Goal: Task Accomplishment & Management: Complete application form

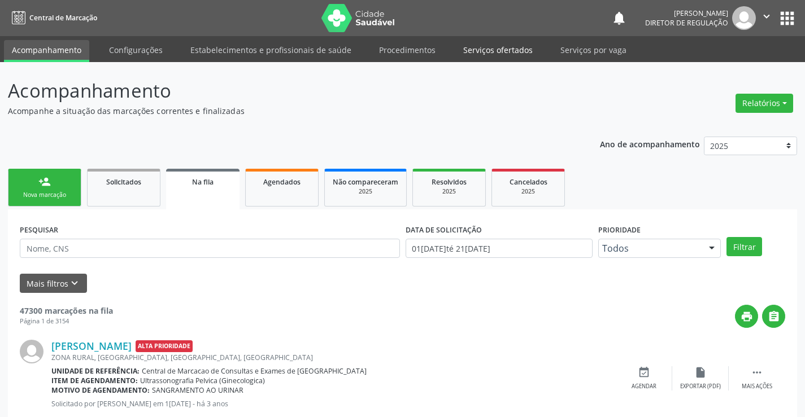
click at [500, 50] on link "Serviços ofertados" at bounding box center [497, 50] width 85 height 20
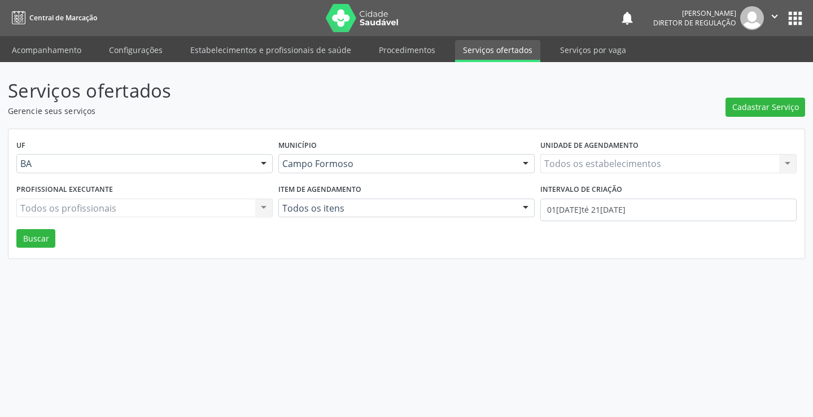
click at [632, 167] on div "Todos os estabelecimentos Todos os estabelecimentos Nenhum resultado encontrado…" at bounding box center [668, 163] width 256 height 19
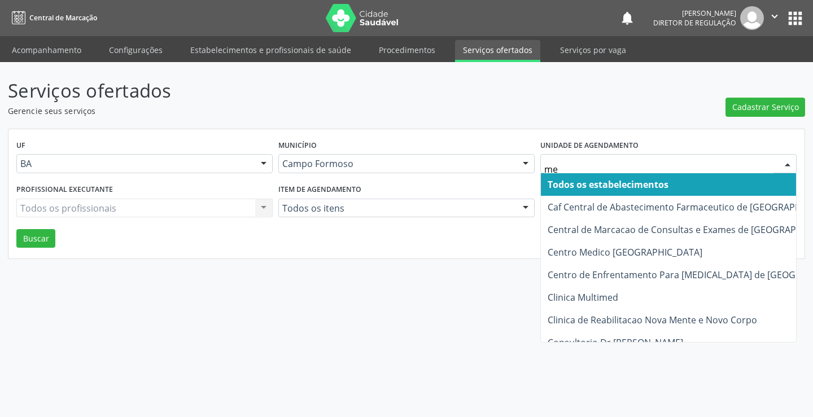
type input "med"
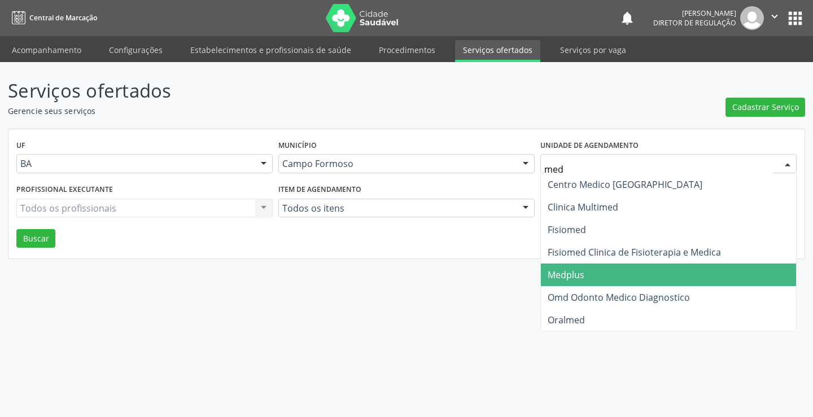
click at [605, 285] on span "Medplus" at bounding box center [668, 275] width 255 height 23
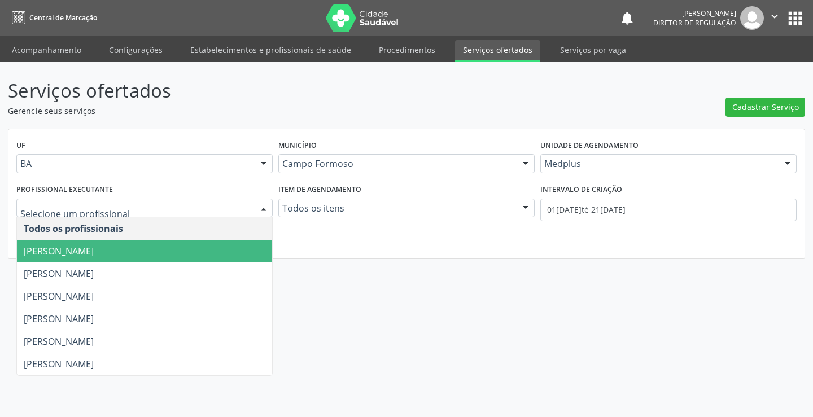
click at [94, 247] on span "[PERSON_NAME]" at bounding box center [59, 251] width 70 height 12
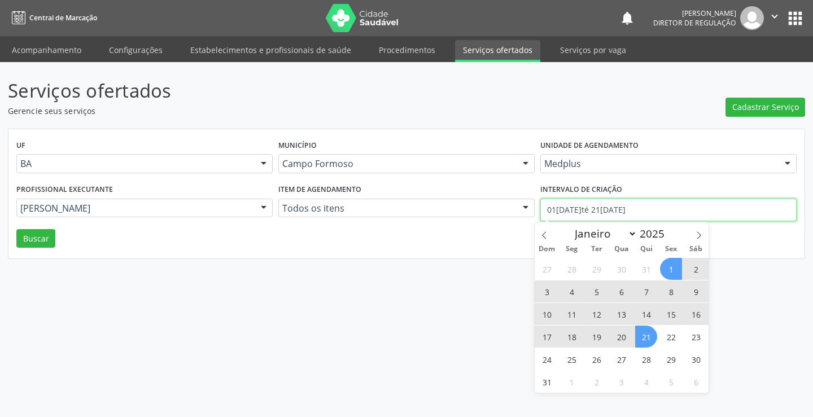
click at [585, 216] on input "01[DATE]té 21[DATE]" at bounding box center [668, 210] width 256 height 23
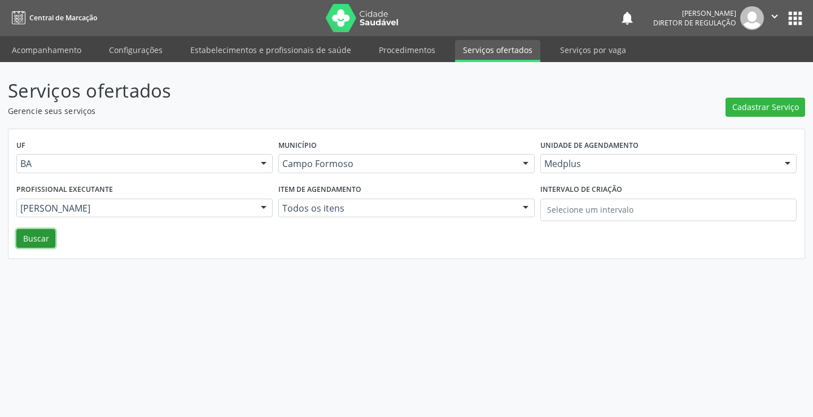
click at [45, 230] on button "Buscar" at bounding box center [35, 238] width 39 height 19
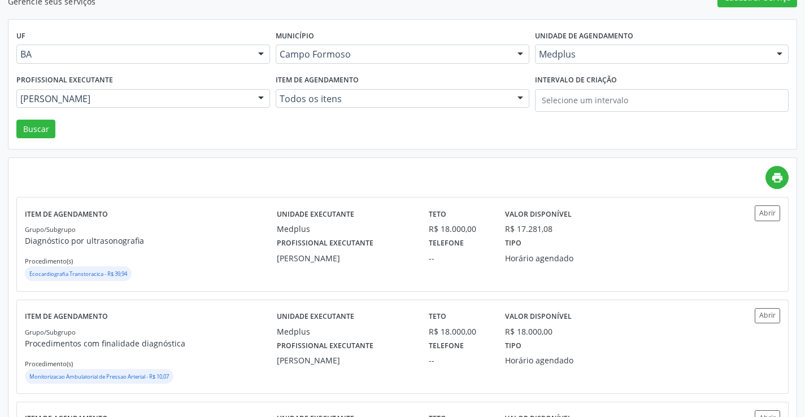
scroll to position [113, 0]
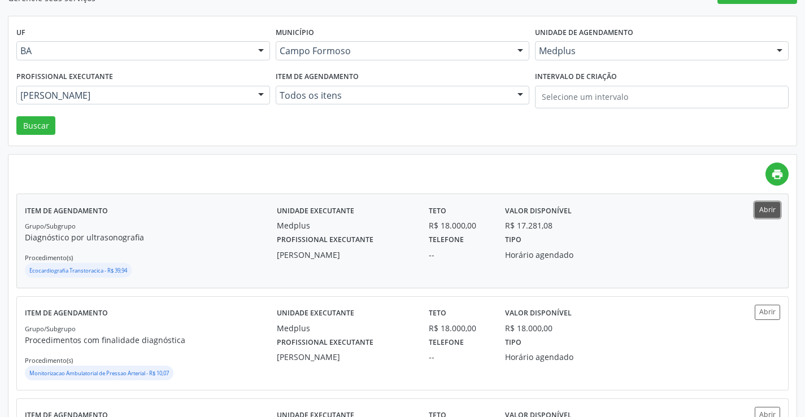
click at [767, 211] on button "Abrir" at bounding box center [766, 209] width 25 height 15
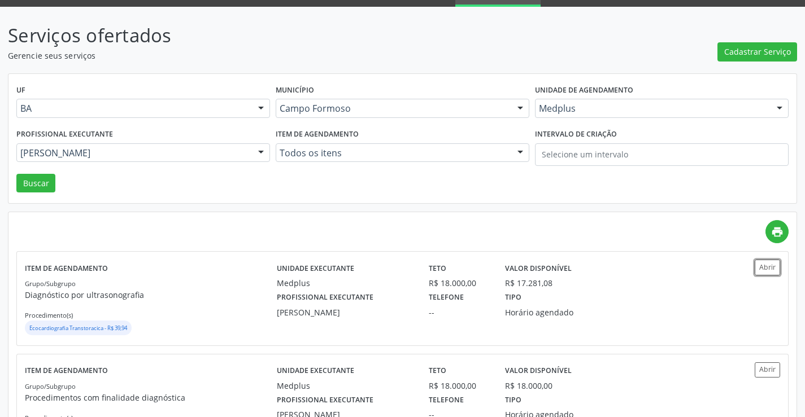
scroll to position [0, 0]
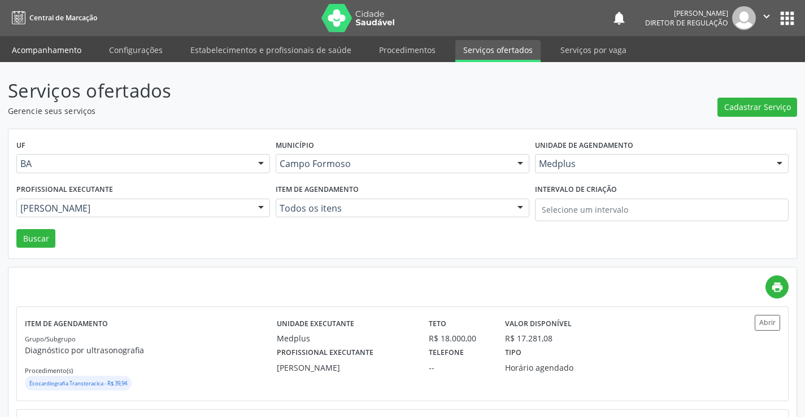
click at [54, 49] on link "Acompanhamento" at bounding box center [46, 50] width 85 height 20
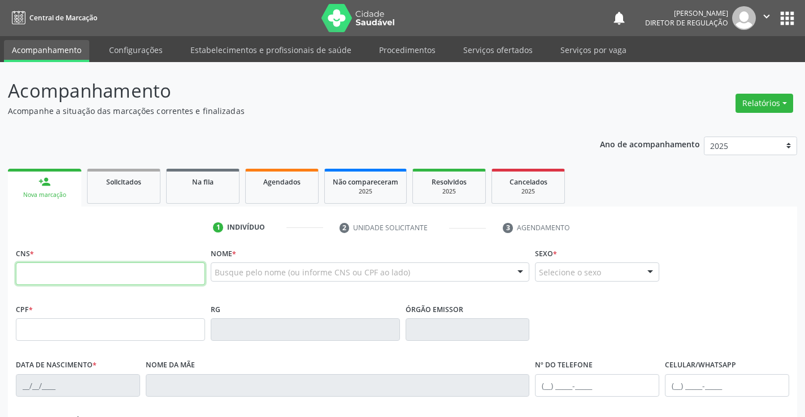
click at [89, 268] on input "text" at bounding box center [110, 274] width 189 height 23
type input "700 0073 5534 6703"
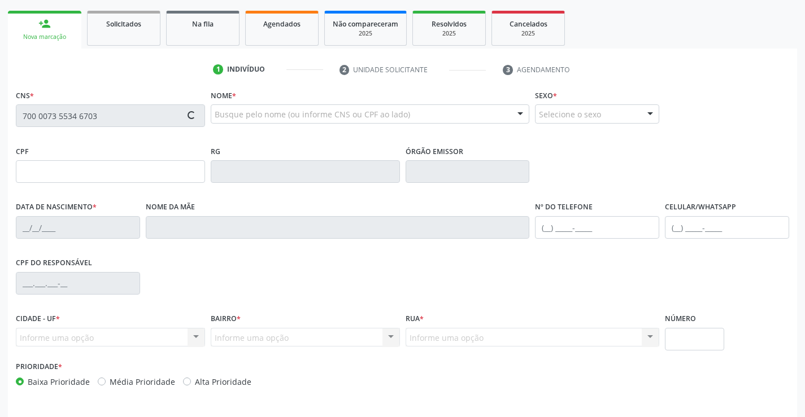
scroll to position [195, 0]
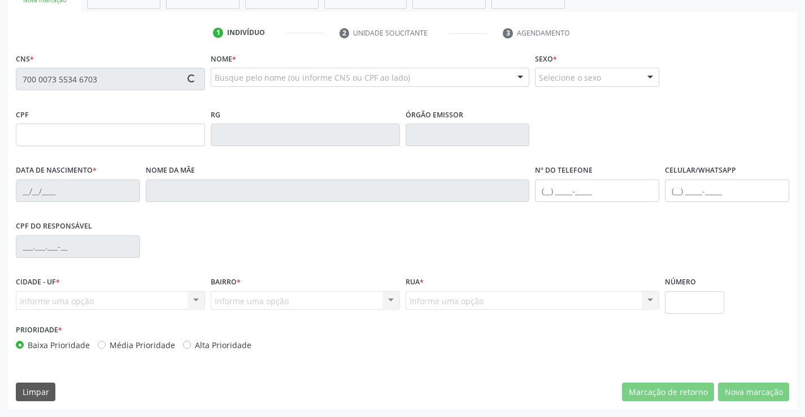
type input "2005199648"
type input "1[DATE]"
type input "[PHONE_NUMBER]"
type input "263.490.511-49"
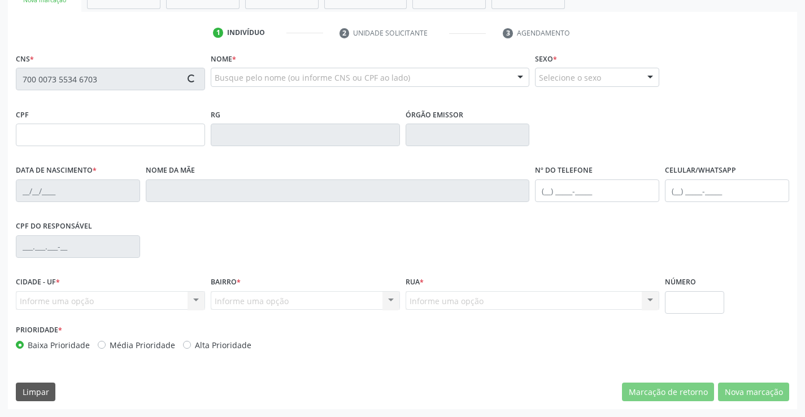
type input "91"
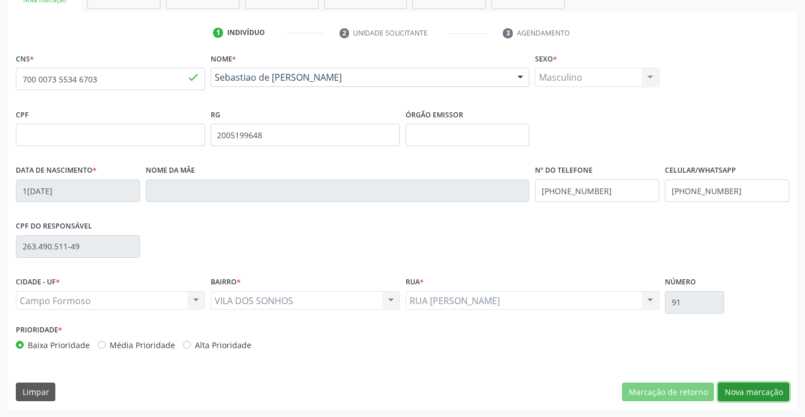
click at [739, 396] on button "Nova marcação" at bounding box center [753, 392] width 71 height 19
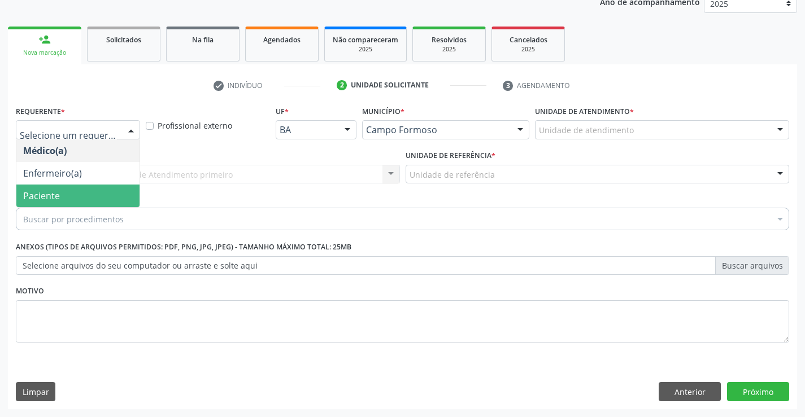
click at [76, 201] on span "Paciente" at bounding box center [77, 196] width 123 height 23
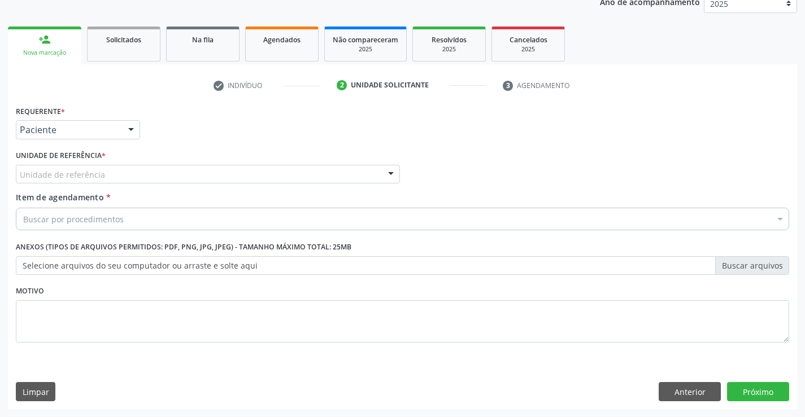
drag, startPoint x: 177, startPoint y: 169, endPoint x: 186, endPoint y: 224, distance: 56.1
click at [177, 172] on div "Unidade de referência" at bounding box center [208, 174] width 384 height 19
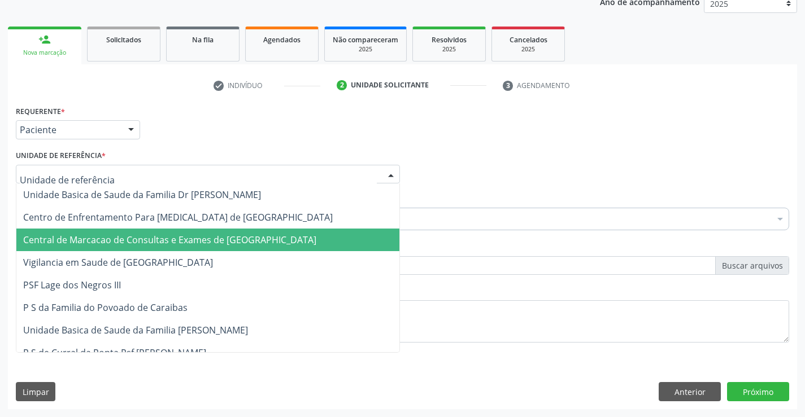
click at [198, 238] on span "Central de Marcacao de Consultas e Exames de [GEOGRAPHIC_DATA]" at bounding box center [169, 240] width 293 height 12
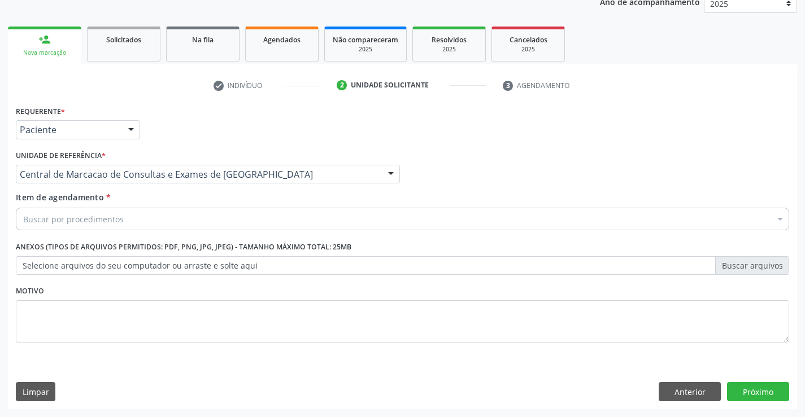
click at [217, 219] on div "Buscar por procedimentos" at bounding box center [402, 219] width 773 height 23
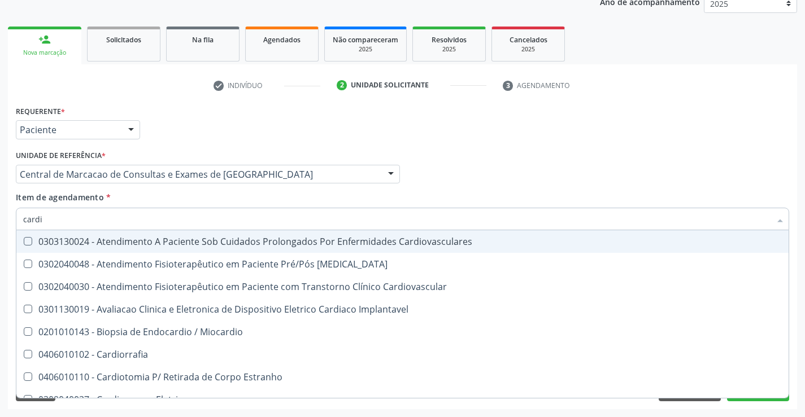
type input "cardio"
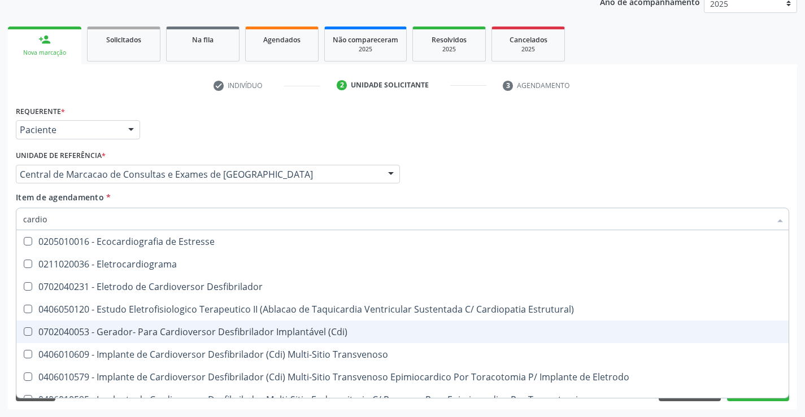
scroll to position [452, 0]
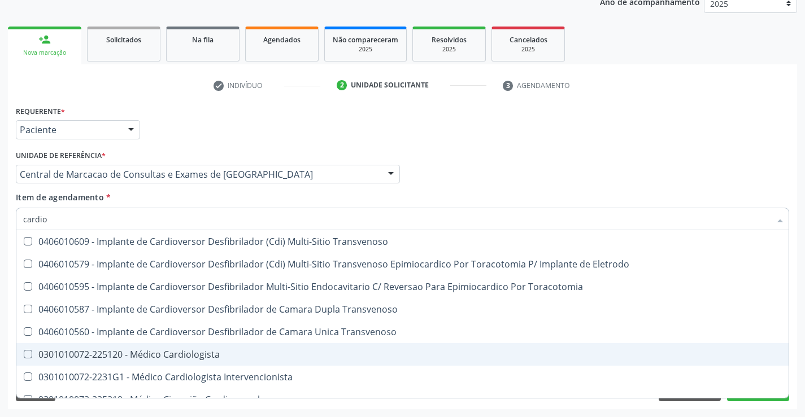
click at [178, 344] on span "0301010072-225120 - Médico Cardiologista" at bounding box center [402, 354] width 772 height 23
checkbox Cardiologista "true"
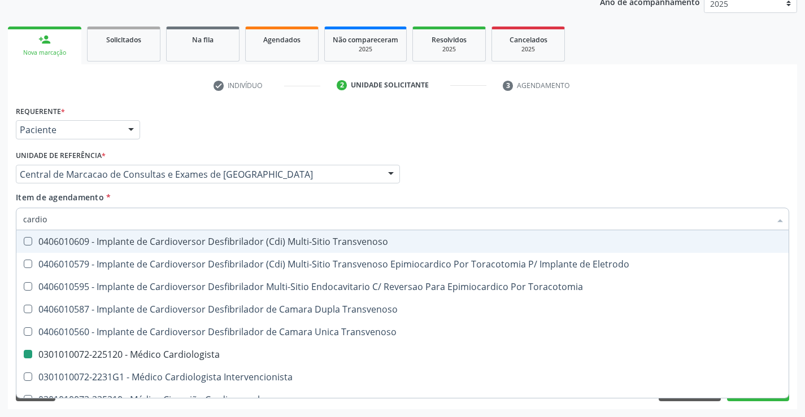
click at [428, 178] on div "Médico Solicitante Por favor, selecione a Unidade de Atendimento primeiro Nenhu…" at bounding box center [402, 169] width 779 height 44
checkbox Cardiovascular "true"
checkbox Cardiologista "false"
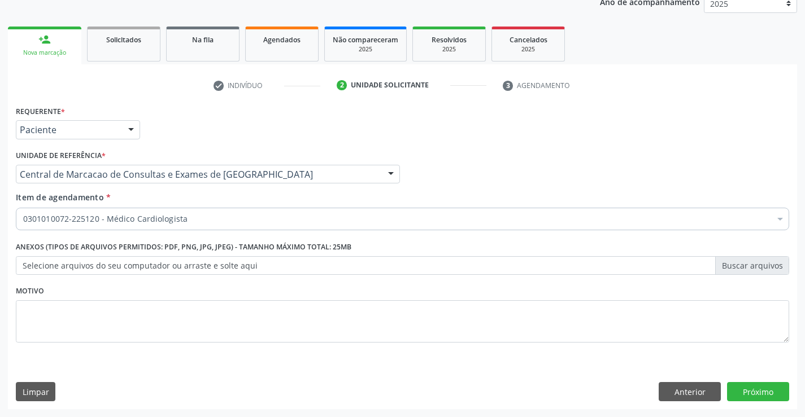
scroll to position [0, 0]
click at [779, 399] on button "Próximo" at bounding box center [758, 391] width 62 height 19
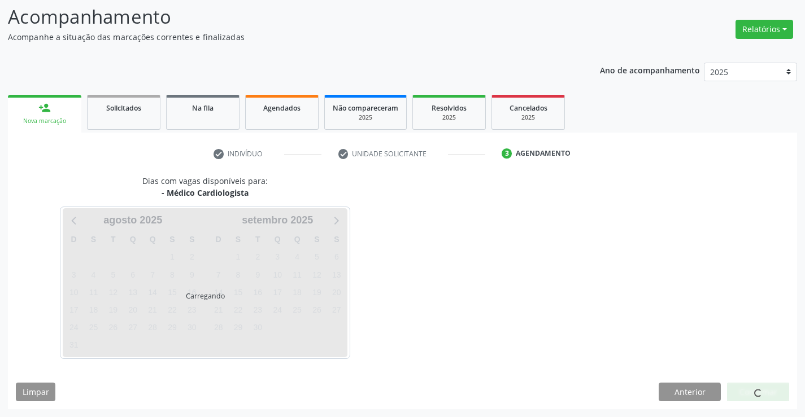
scroll to position [74, 0]
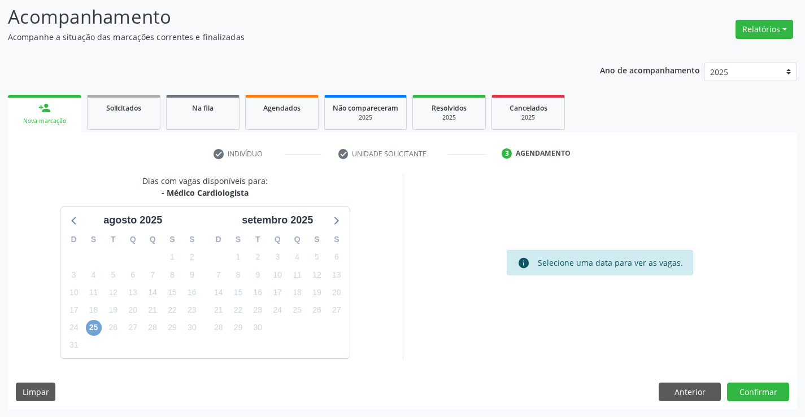
click at [94, 325] on span "25" at bounding box center [94, 328] width 16 height 16
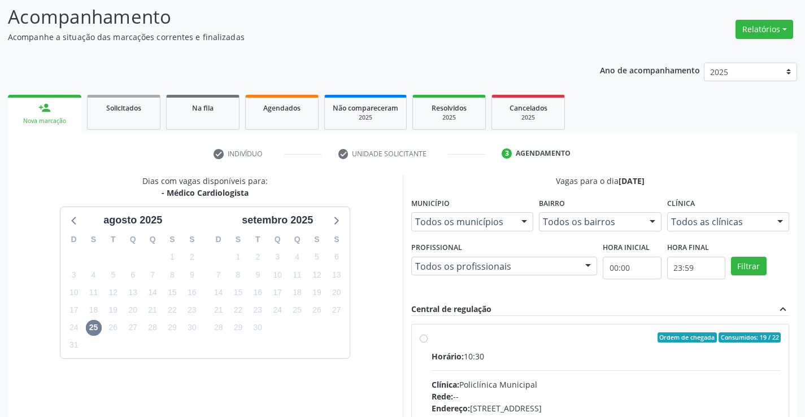
click at [504, 351] on div "Horário: 10:30" at bounding box center [606, 357] width 350 height 12
click at [427, 343] on input "Ordem de chegada Consumidos: 19 / 22 Horário: 10:30 Clínica: Policlínica Munici…" at bounding box center [424, 338] width 8 height 10
radio input "true"
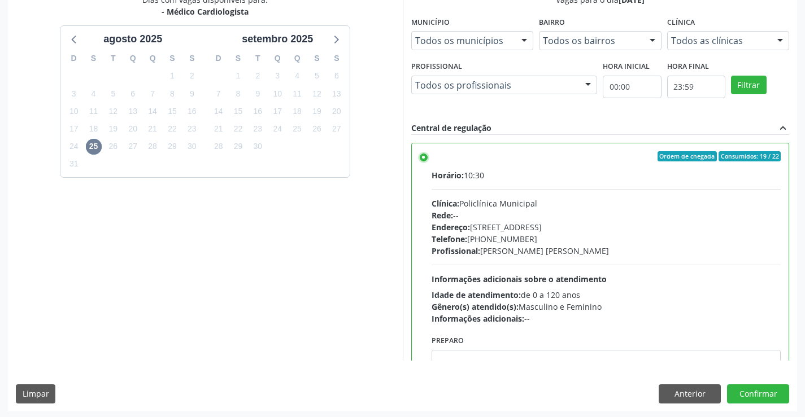
scroll to position [257, 0]
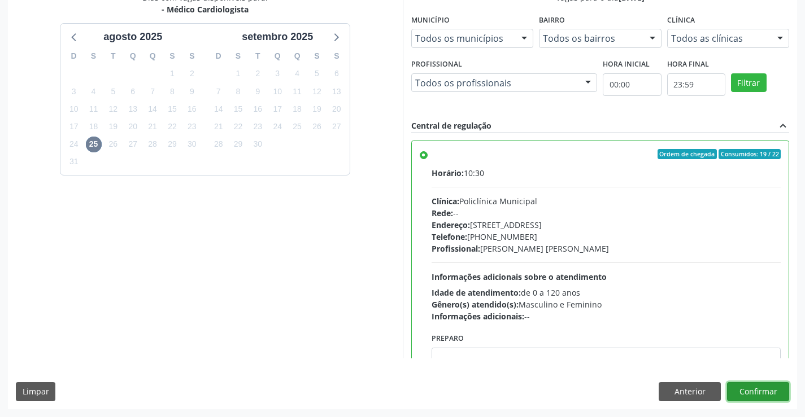
click at [764, 385] on button "Confirmar" at bounding box center [758, 391] width 62 height 19
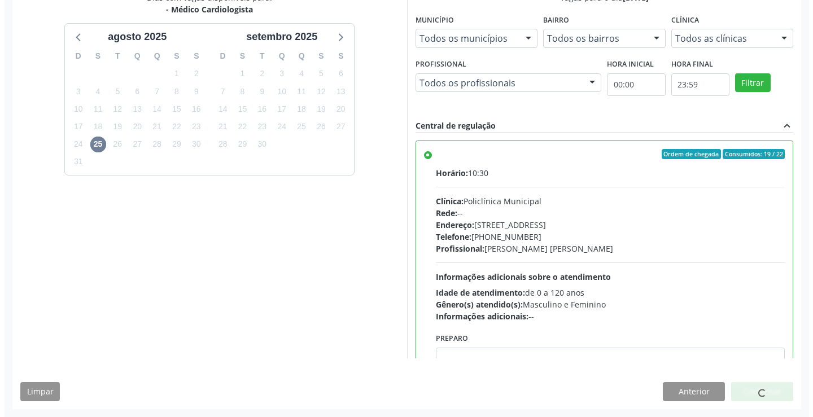
scroll to position [0, 0]
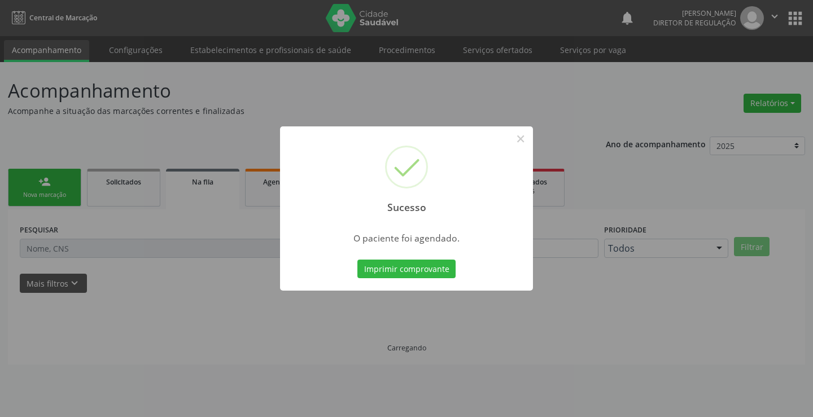
click at [357, 260] on button "Imprimir comprovante" at bounding box center [406, 269] width 98 height 19
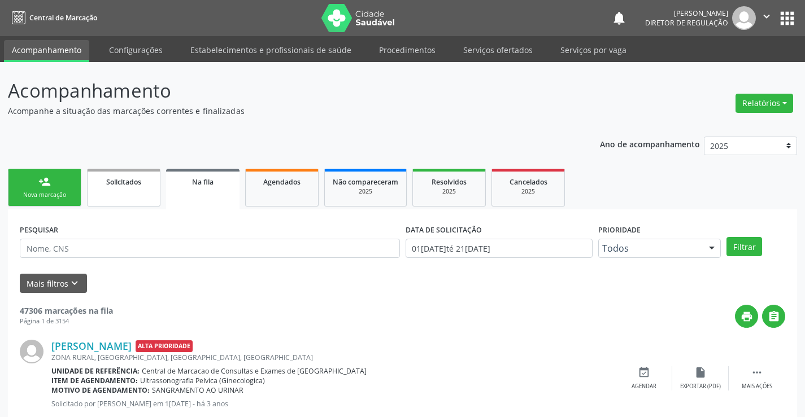
click at [144, 183] on div "Solicitados" at bounding box center [123, 182] width 56 height 12
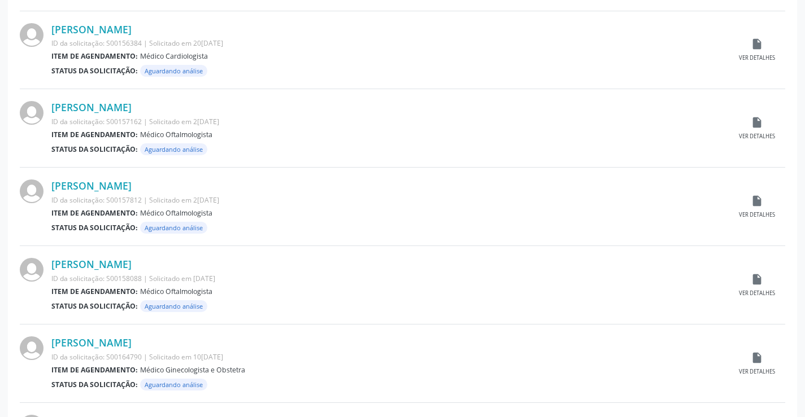
scroll to position [1016, 0]
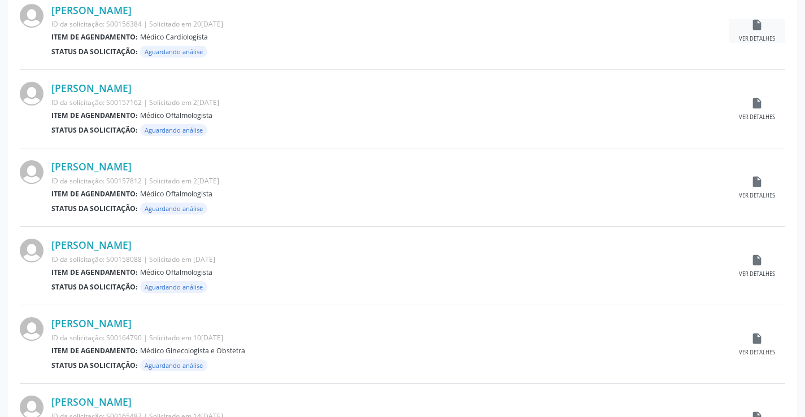
click at [755, 33] on div "insert_drive_file Ver detalhes" at bounding box center [756, 31] width 56 height 24
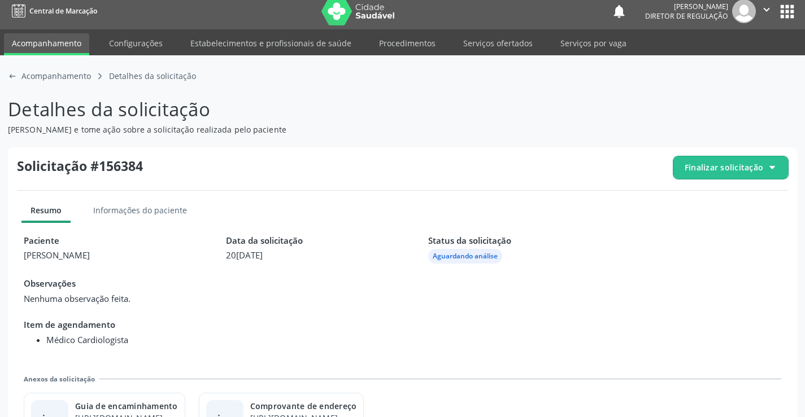
scroll to position [51, 0]
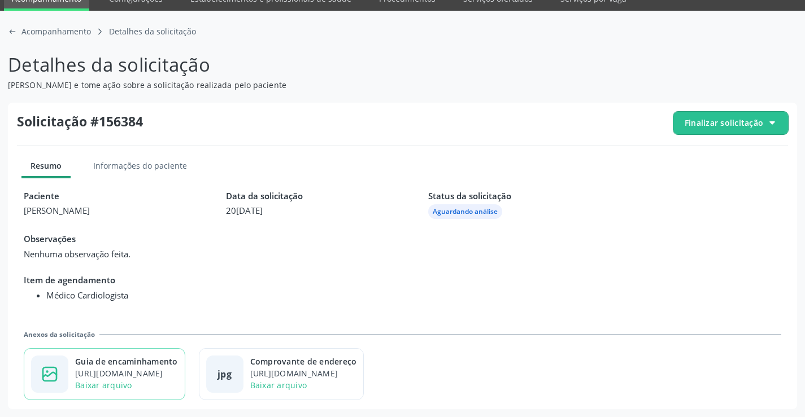
click at [136, 366] on div "Guia de encaminhamento" at bounding box center [126, 362] width 103 height 12
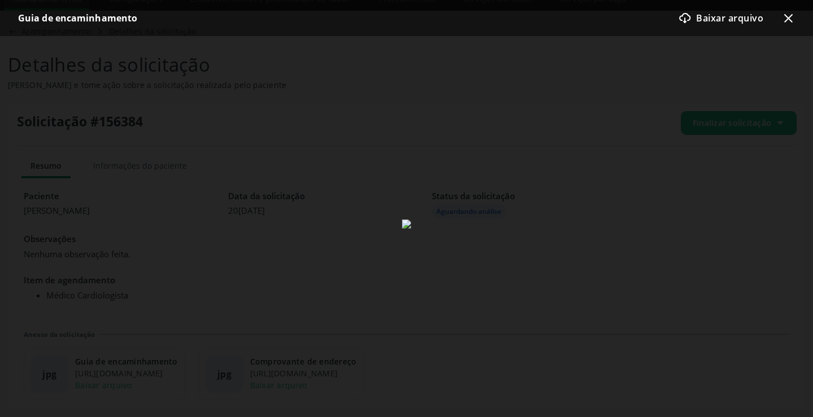
click at [791, 13] on icon "x-outline icon" at bounding box center [788, 18] width 14 height 14
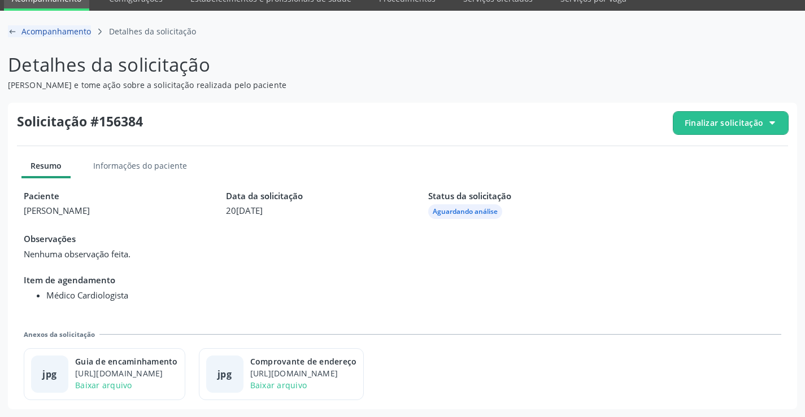
click at [14, 30] on icon "arrow-left-outline icon" at bounding box center [12, 31] width 9 height 9
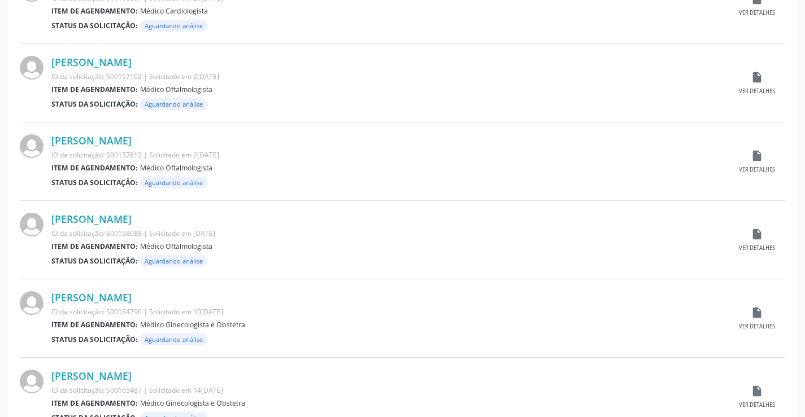
scroll to position [1114, 0]
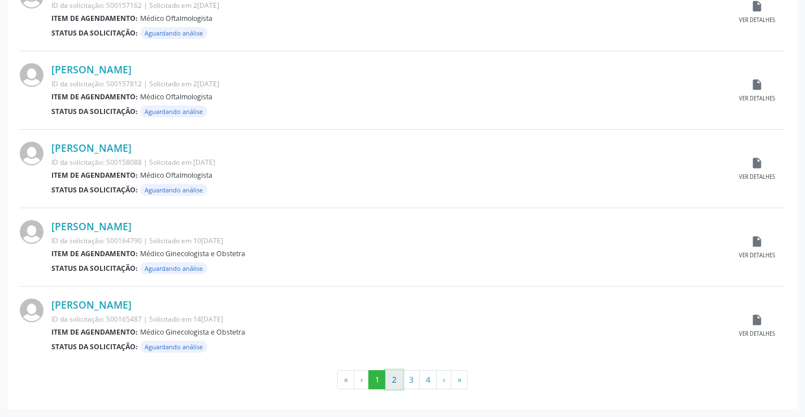
click at [390, 374] on button "2" at bounding box center [394, 379] width 18 height 19
click at [416, 381] on button "3" at bounding box center [411, 379] width 18 height 19
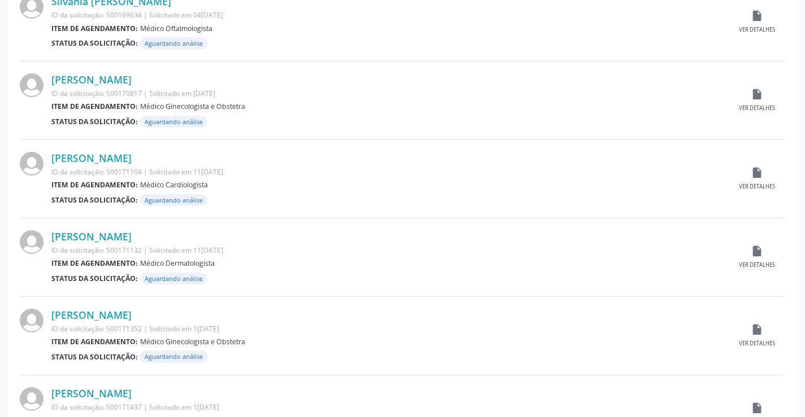
scroll to position [339, 0]
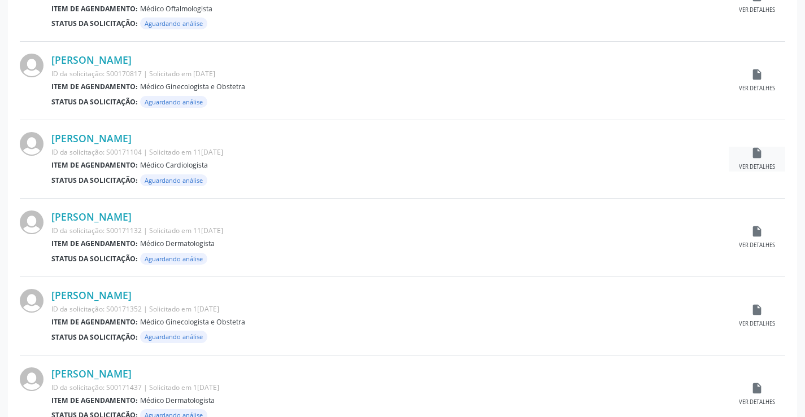
click at [760, 160] on div "insert_drive_file Ver detalhes" at bounding box center [756, 159] width 56 height 24
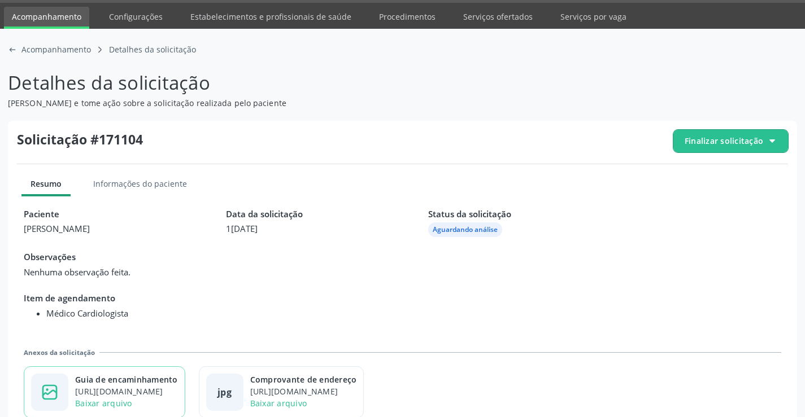
scroll to position [51, 0]
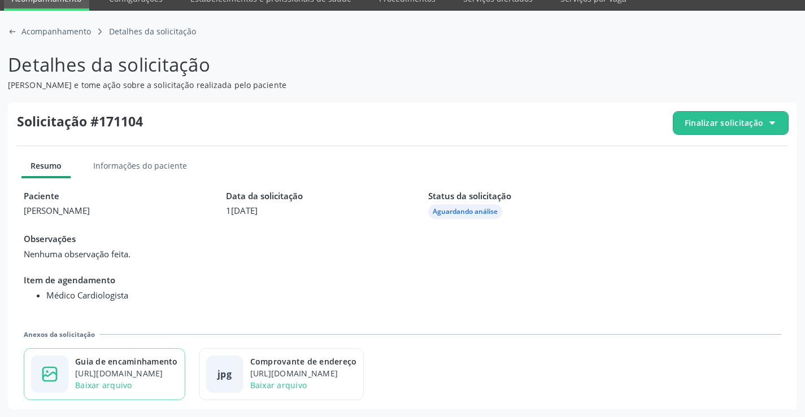
click at [178, 373] on div "[URL][DOMAIN_NAME]" at bounding box center [126, 374] width 103 height 12
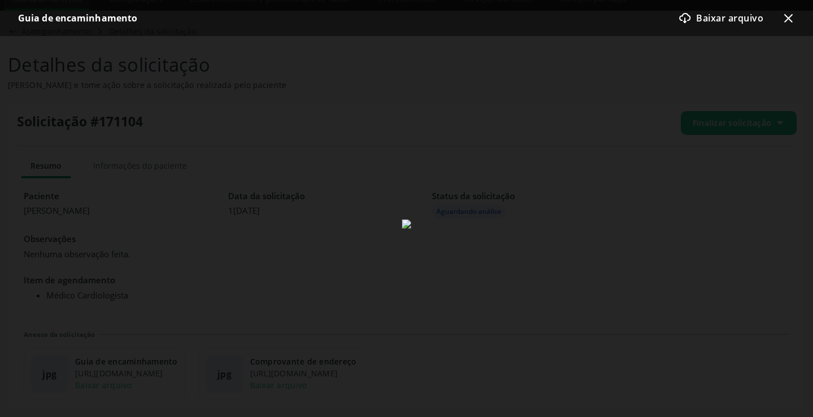
click at [785, 16] on icon "x-outline icon" at bounding box center [788, 18] width 14 height 14
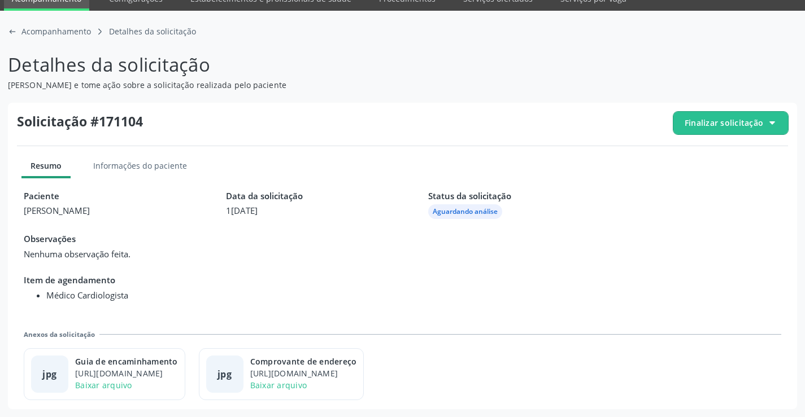
click at [714, 128] on span "Finalizar solicitação" at bounding box center [723, 123] width 78 height 12
click at [683, 163] on div "block-outline icon Cancelar solicitação" at bounding box center [731, 155] width 106 height 25
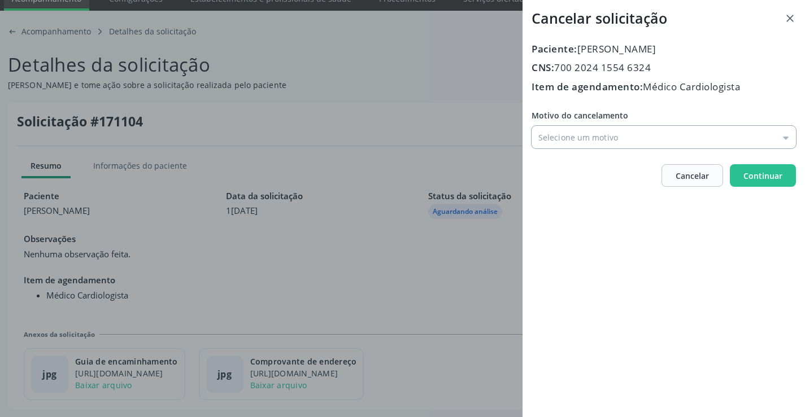
click at [556, 145] on input "Motivo do cancelamento" at bounding box center [663, 137] width 264 height 23
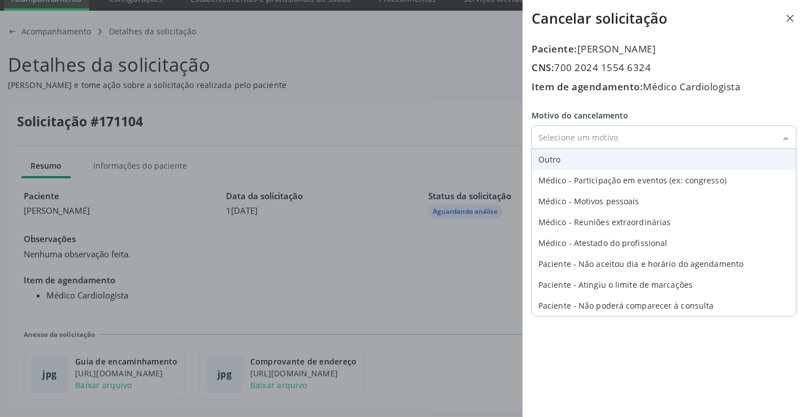
type input "Outro"
click at [554, 149] on div "Motivo do cancelamento Outro Outro Médico - Participação em eventos (ex: congre…" at bounding box center [663, 129] width 264 height 39
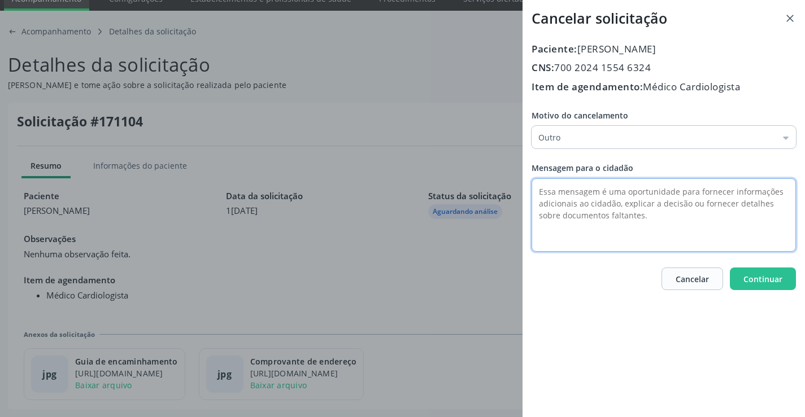
click at [549, 193] on textarea at bounding box center [663, 214] width 264 height 73
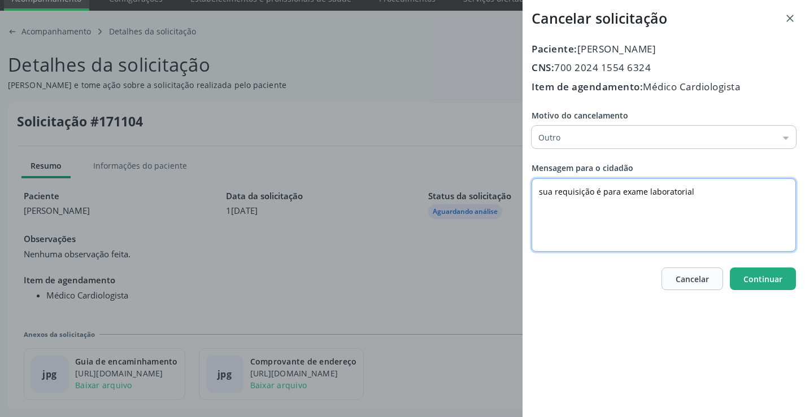
type textarea "sua requisição é para exame laboratorial"
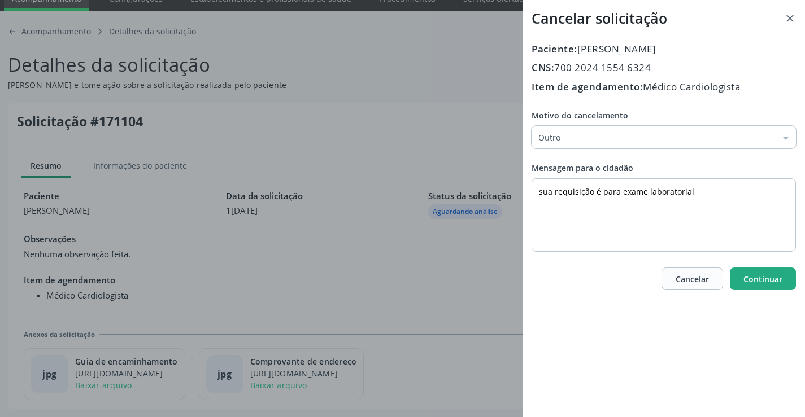
click at [746, 282] on span "Continuar" at bounding box center [762, 279] width 39 height 11
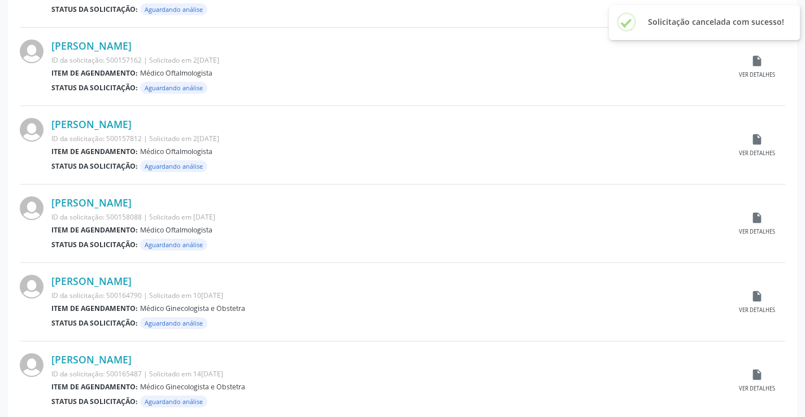
scroll to position [1114, 0]
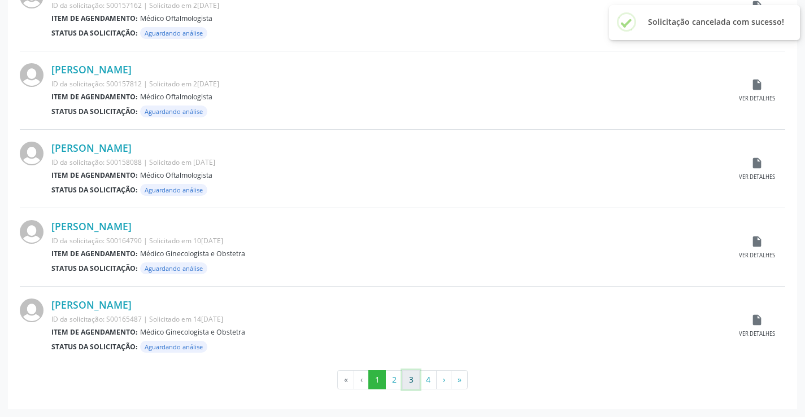
click at [412, 383] on button "3" at bounding box center [411, 379] width 18 height 19
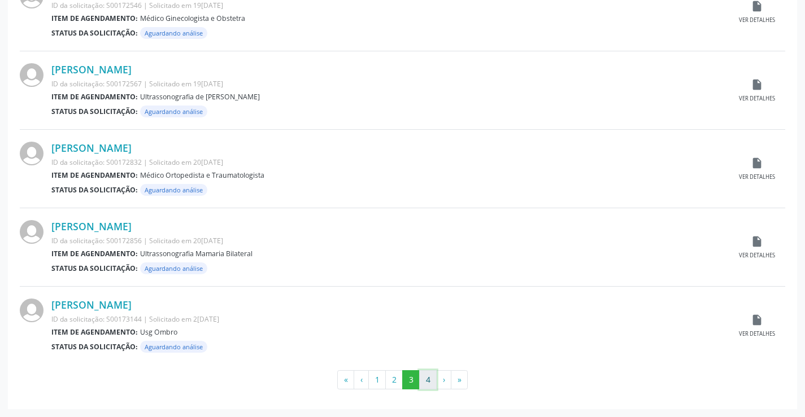
click at [430, 388] on button "4" at bounding box center [428, 379] width 18 height 19
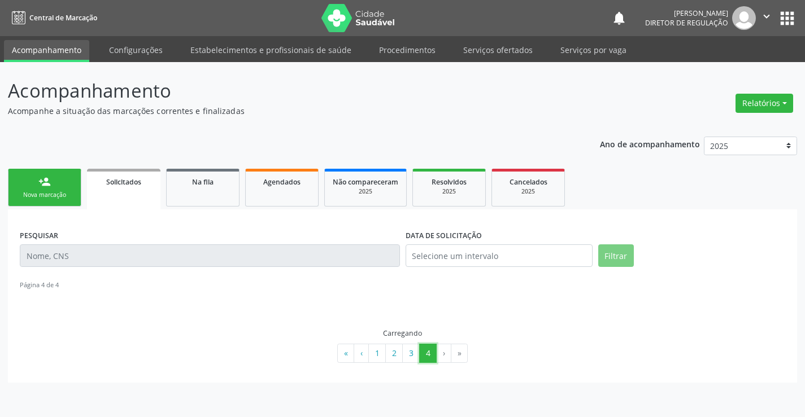
scroll to position [0, 0]
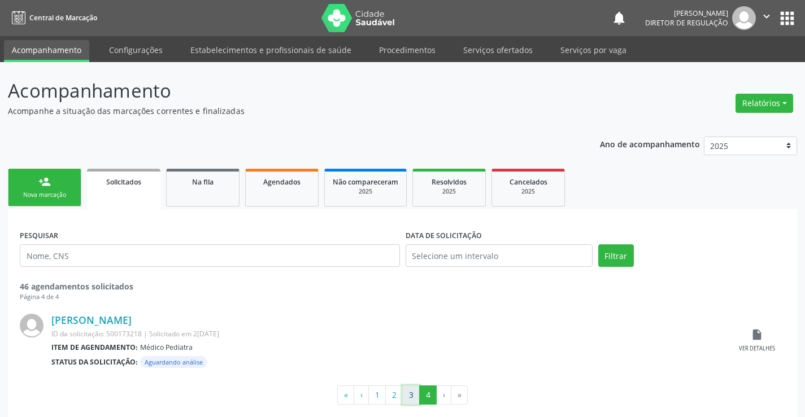
click at [407, 389] on button "3" at bounding box center [411, 395] width 18 height 19
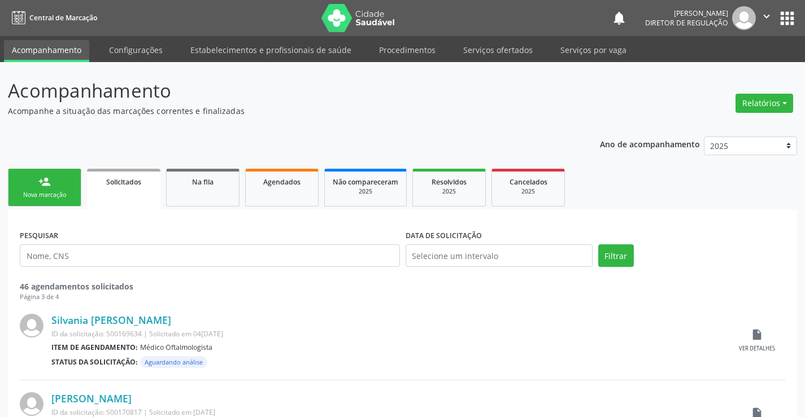
click at [46, 200] on link "person_add Nova marcação" at bounding box center [44, 188] width 73 height 38
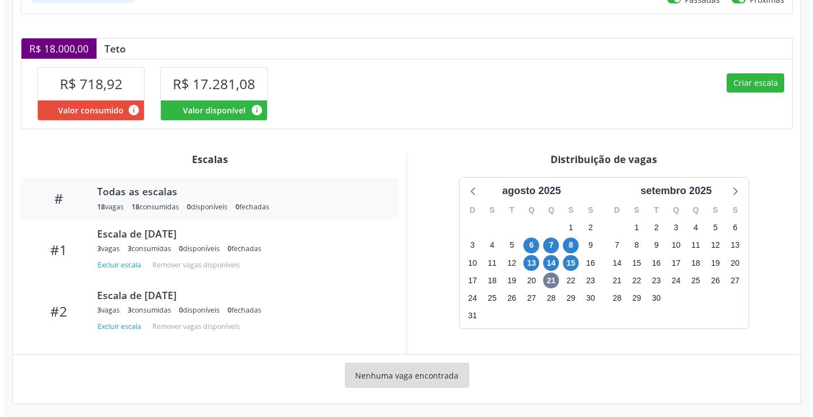
scroll to position [220, 0]
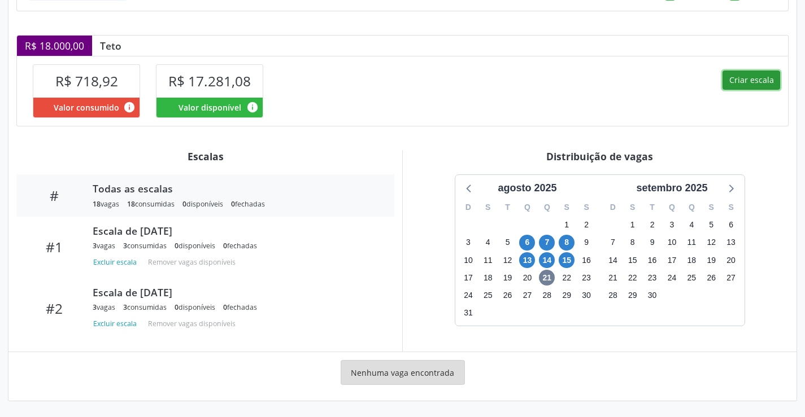
click at [754, 73] on button "Criar escala" at bounding box center [751, 80] width 58 height 19
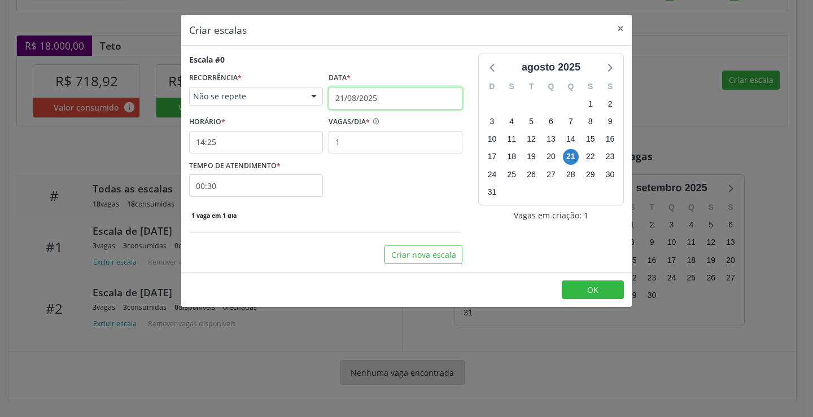
click at [402, 93] on input "21/08/2025" at bounding box center [396, 98] width 134 height 23
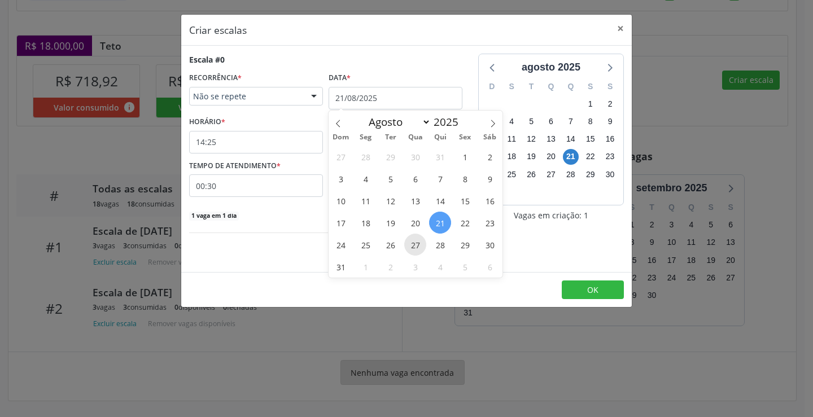
click at [418, 244] on span "27" at bounding box center [415, 245] width 22 height 22
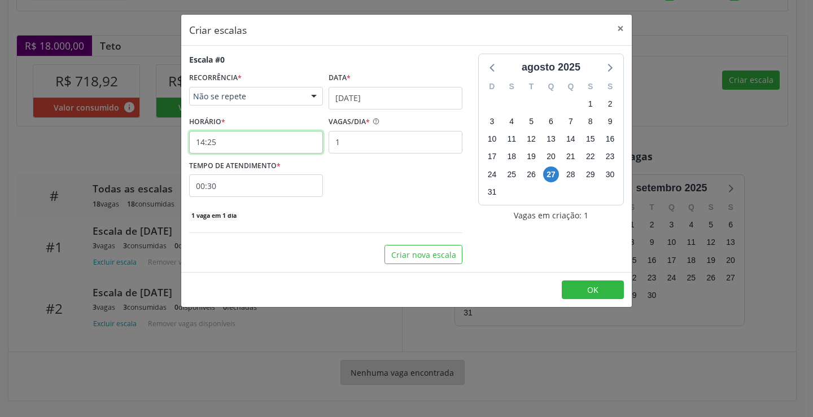
click at [256, 134] on input "14:25" at bounding box center [256, 142] width 134 height 23
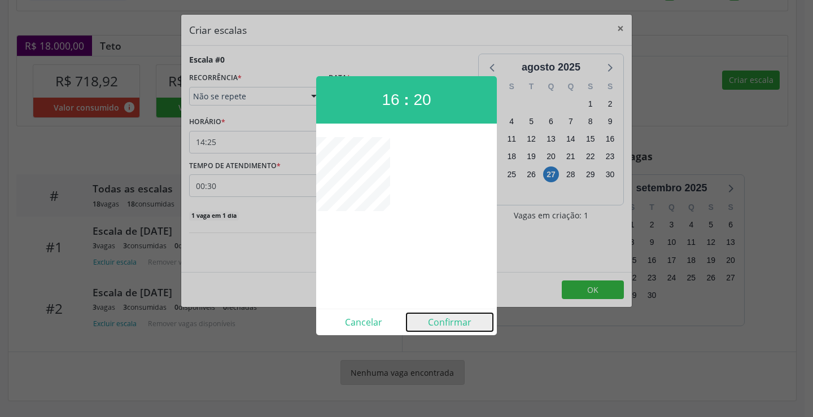
click at [456, 318] on button "Confirmar" at bounding box center [450, 322] width 86 height 18
type input "16:20"
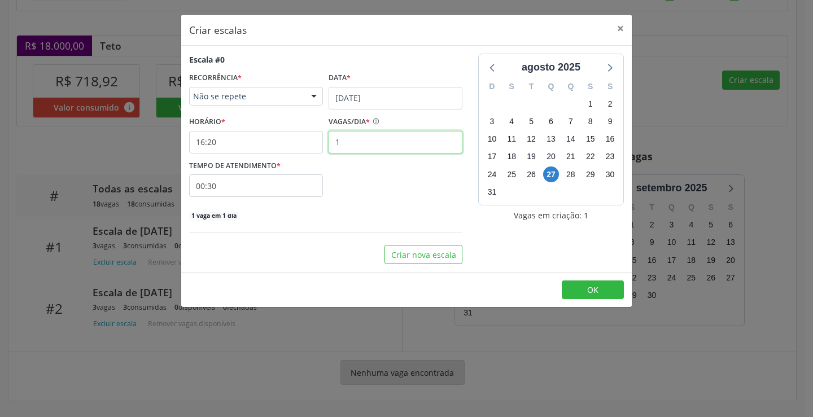
click at [372, 146] on input "1" at bounding box center [396, 142] width 134 height 23
type input "3"
click at [322, 193] on div "TEMPO DE ATENDIMENTO * 00:30" at bounding box center [255, 178] width 139 height 40
click at [322, 193] on input "00:30" at bounding box center [256, 185] width 134 height 23
click at [358, 208] on span at bounding box center [359, 204] width 8 height 11
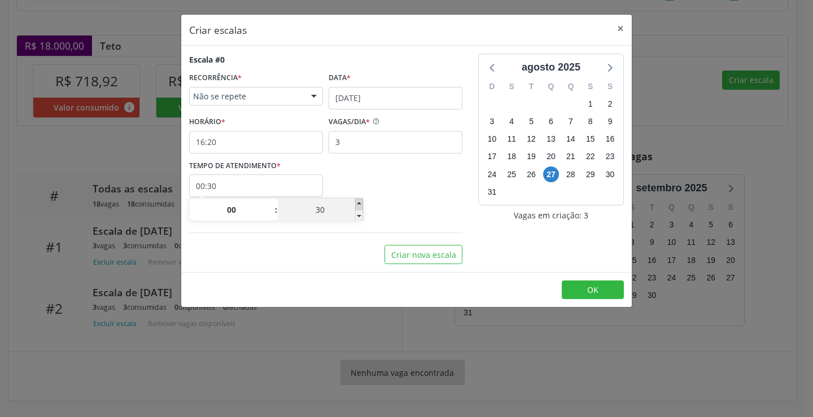
type input "00:35"
type input "35"
click at [359, 216] on span at bounding box center [359, 215] width 8 height 11
type input "00:30"
type input "30"
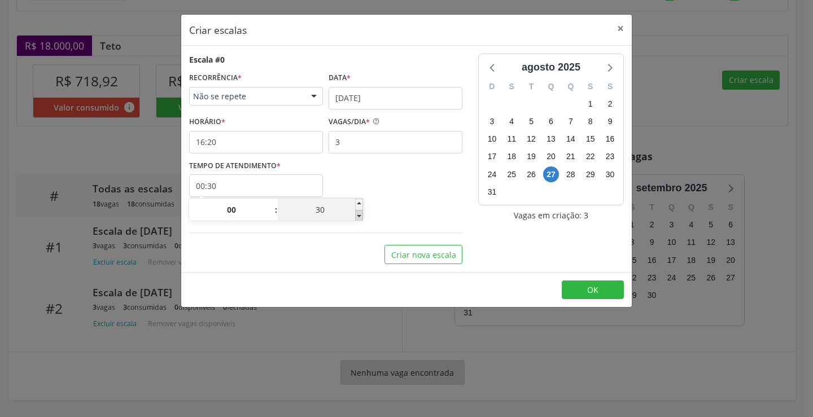
click at [359, 216] on span at bounding box center [359, 215] width 8 height 11
type input "00:25"
type input "25"
click at [359, 216] on span at bounding box center [359, 215] width 8 height 11
type input "00:20"
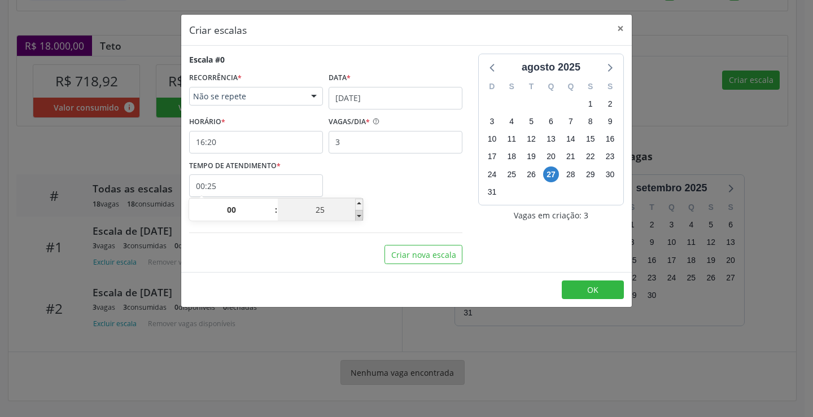
type input "20"
click at [587, 290] on span "OK" at bounding box center [592, 290] width 11 height 11
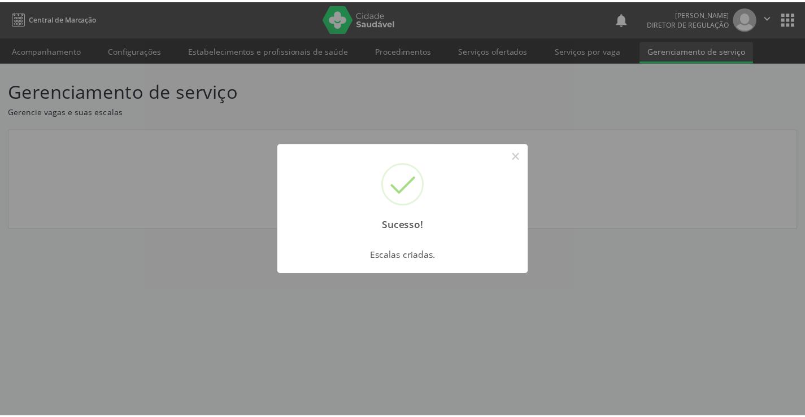
scroll to position [0, 0]
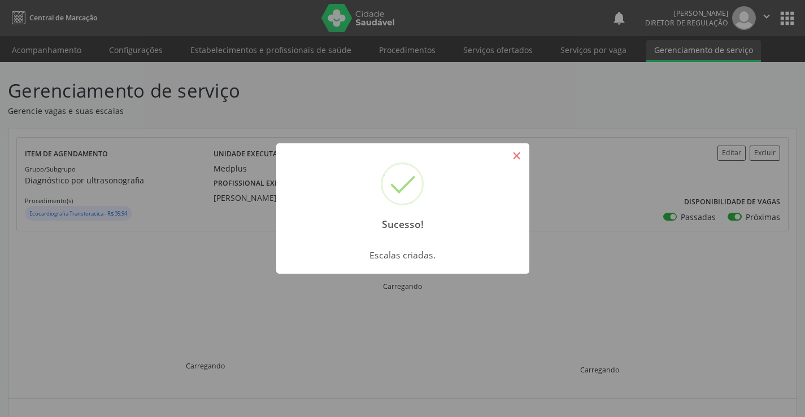
click at [521, 150] on button "×" at bounding box center [516, 155] width 19 height 19
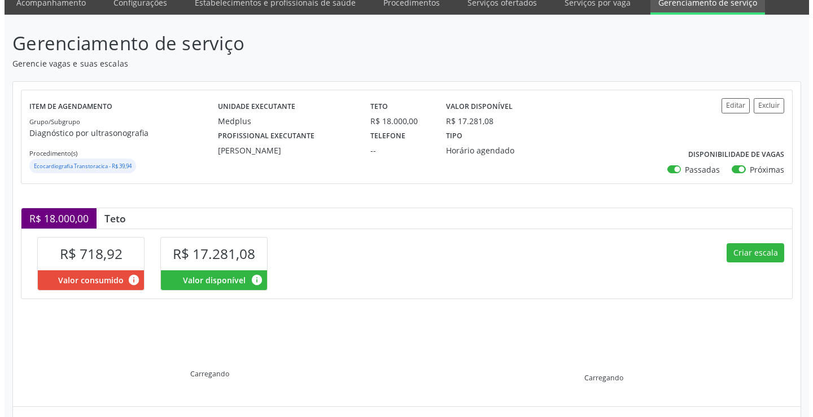
scroll to position [161, 0]
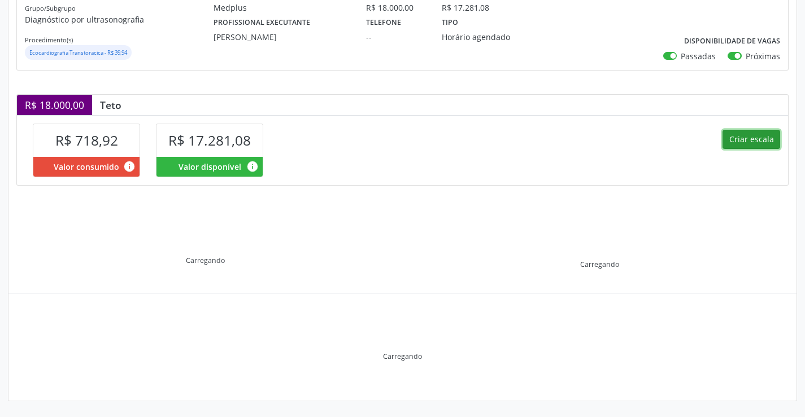
click at [735, 131] on button "Criar escala" at bounding box center [751, 139] width 58 height 19
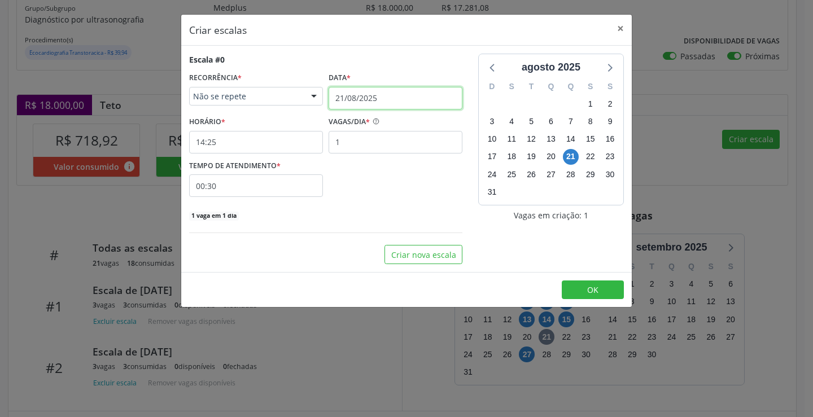
click at [360, 103] on input "21/08/2025" at bounding box center [396, 98] width 134 height 23
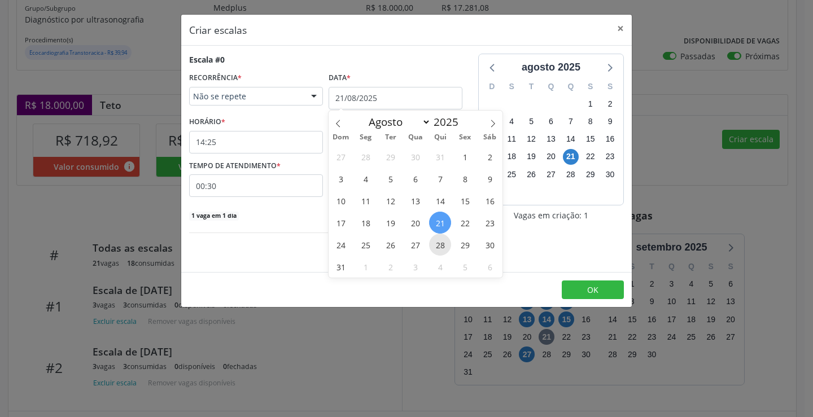
click at [443, 241] on span "28" at bounding box center [440, 245] width 22 height 22
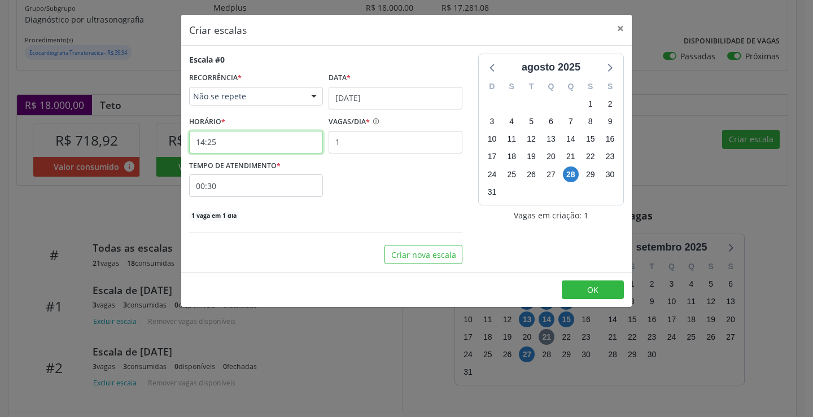
click at [284, 139] on input "14:25" at bounding box center [256, 142] width 134 height 23
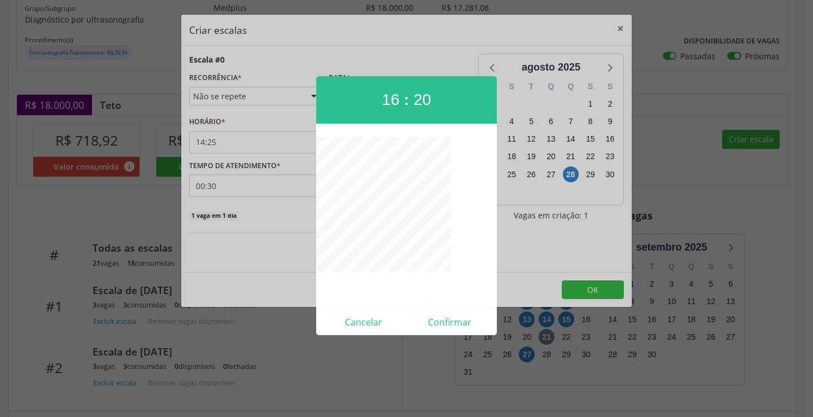
click at [459, 333] on div "Cancelar Confirmar" at bounding box center [406, 322] width 181 height 27
click at [459, 321] on button "Confirmar" at bounding box center [450, 322] width 86 height 18
type input "16:20"
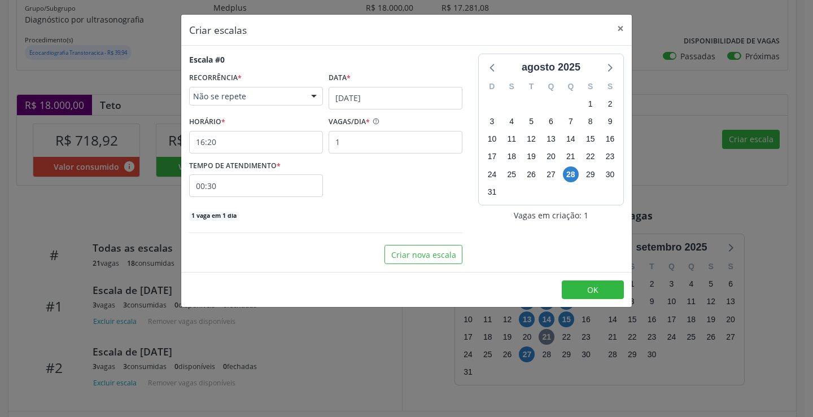
click at [352, 125] on label "VAGAS/DIA *" at bounding box center [349, 122] width 41 height 18
click at [359, 158] on div "TEMPO DE ATENDIMENTO * 00:30" at bounding box center [325, 178] width 279 height 40
click at [362, 147] on input "1" at bounding box center [396, 142] width 134 height 23
type input "3"
click at [308, 184] on input "00:30" at bounding box center [256, 185] width 134 height 23
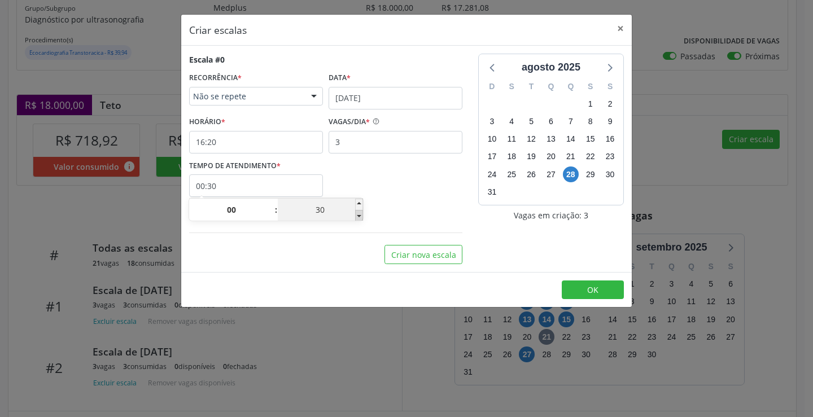
click at [359, 217] on span at bounding box center [359, 215] width 8 height 11
type input "00:25"
type input "25"
click at [359, 217] on span at bounding box center [359, 215] width 8 height 11
type input "00:20"
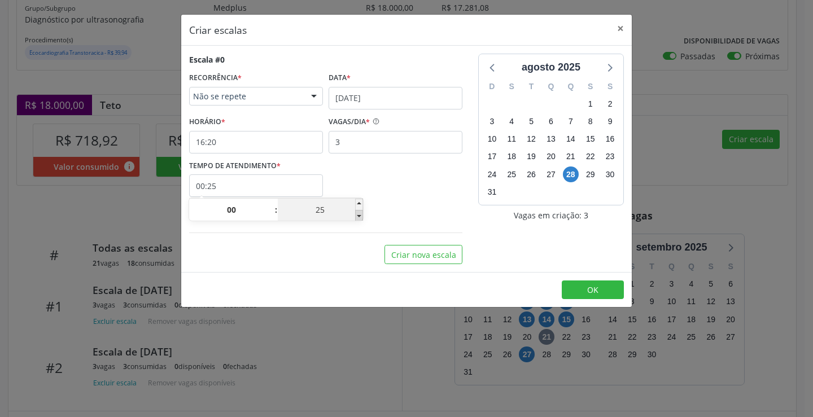
type input "20"
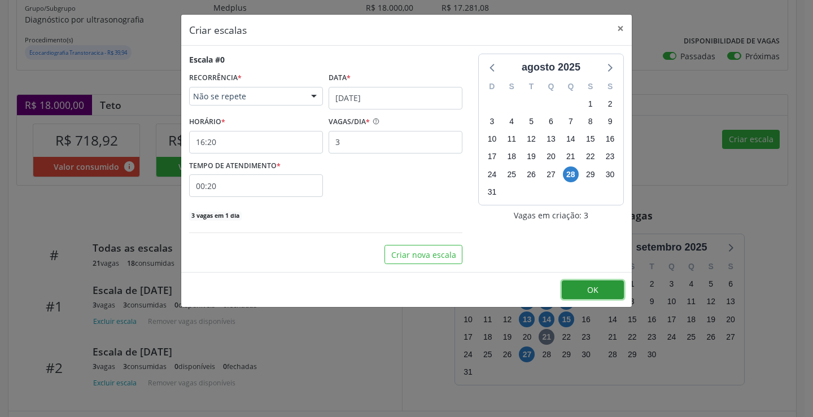
click at [589, 287] on span "OK" at bounding box center [592, 290] width 11 height 11
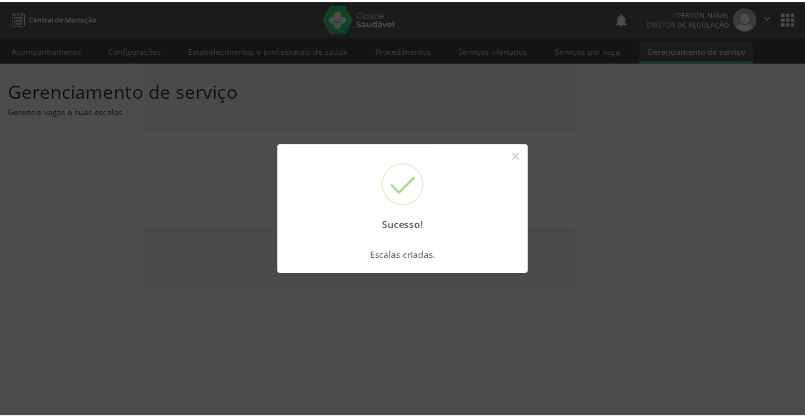
scroll to position [0, 0]
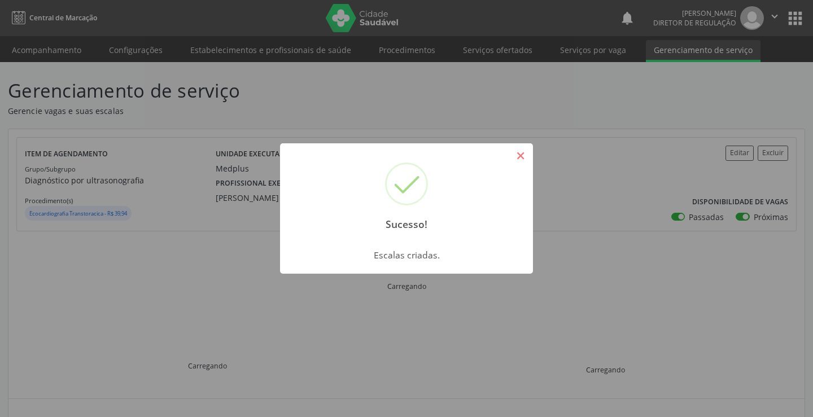
click at [520, 157] on button "×" at bounding box center [520, 155] width 19 height 19
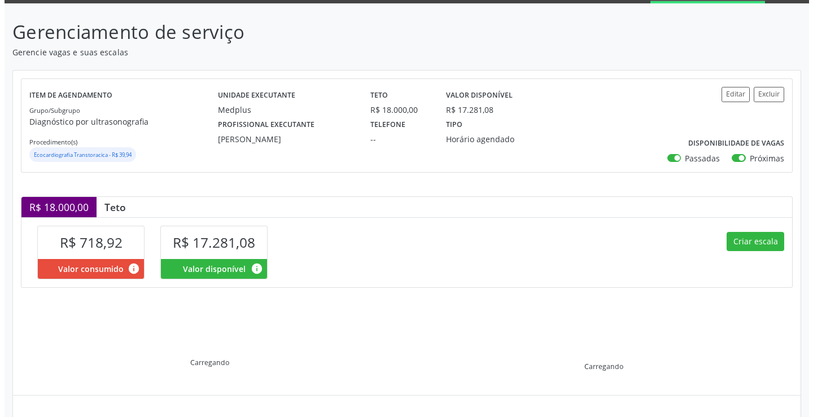
scroll to position [161, 0]
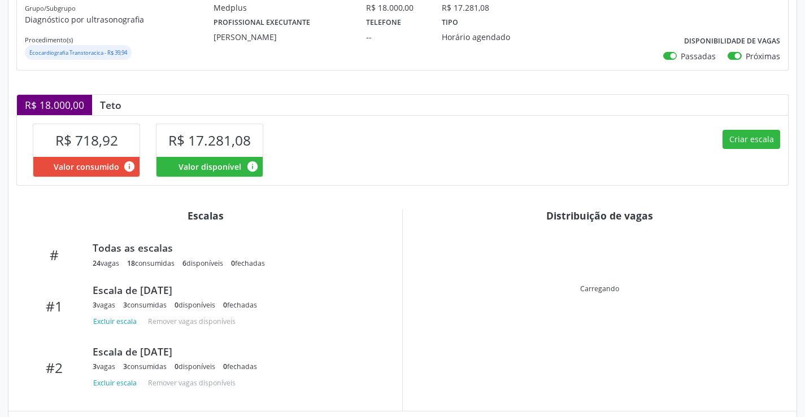
click at [735, 150] on div "Criar escala" at bounding box center [596, 149] width 386 height 69
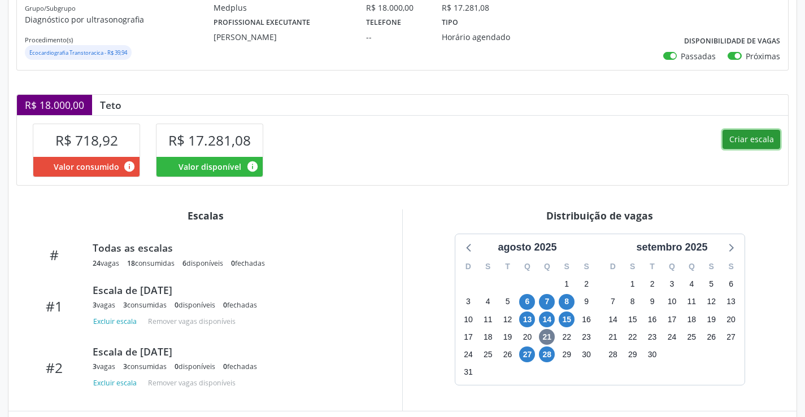
click at [736, 143] on button "Criar escala" at bounding box center [751, 139] width 58 height 19
select select "7"
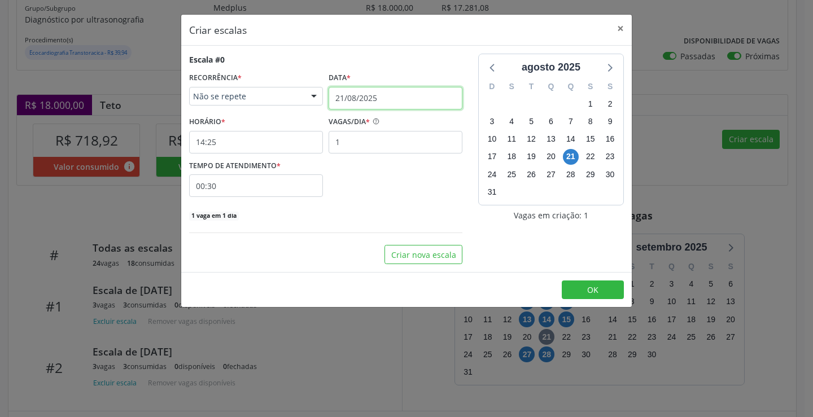
click at [373, 104] on input "21/08/2025" at bounding box center [396, 98] width 134 height 23
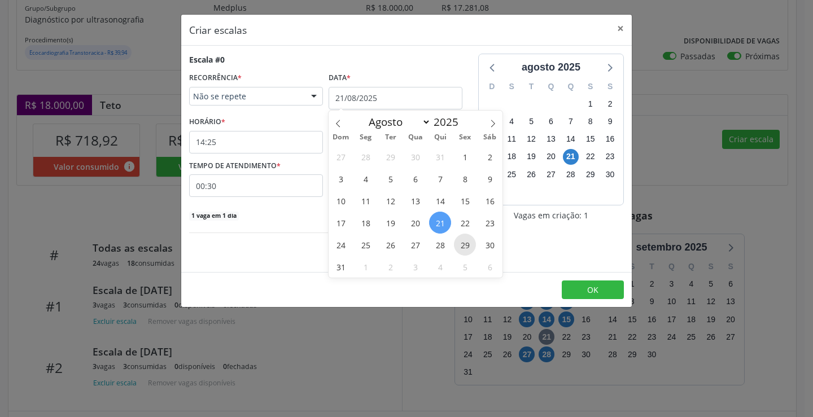
click at [462, 242] on span "29" at bounding box center [465, 245] width 22 height 22
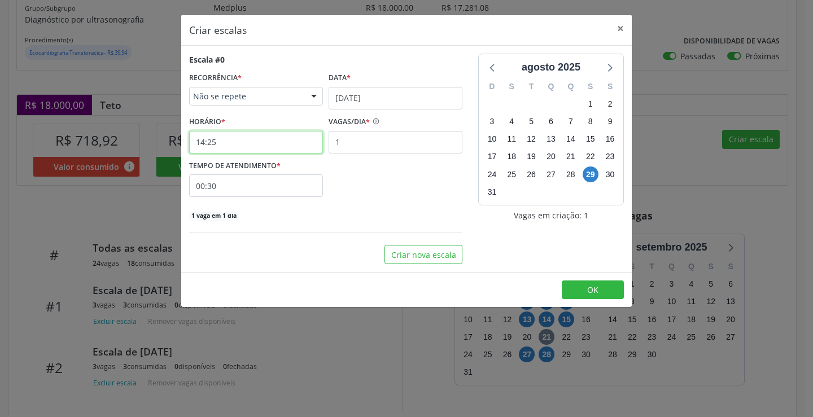
click at [313, 150] on input "14:25" at bounding box center [256, 142] width 134 height 23
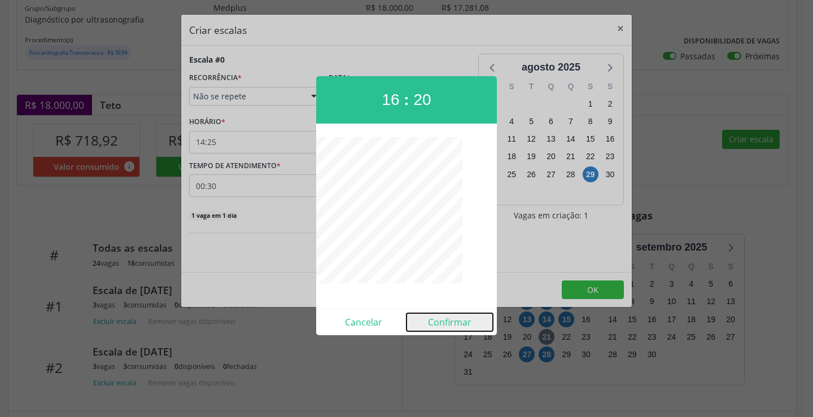
click at [460, 318] on button "Confirmar" at bounding box center [450, 322] width 86 height 18
type input "16:20"
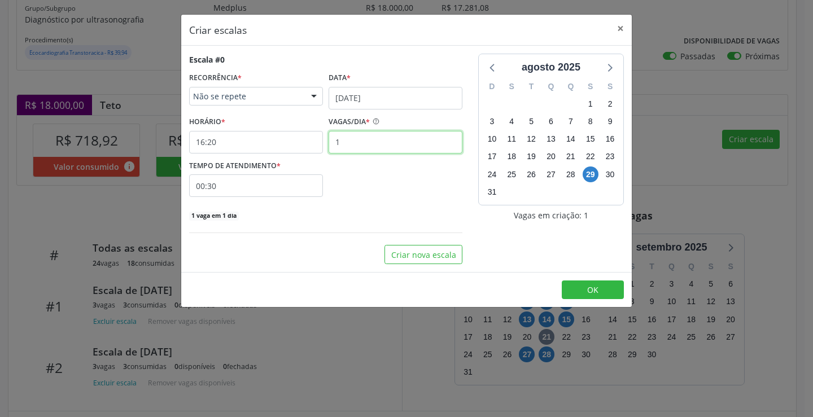
click at [393, 150] on input "1" at bounding box center [396, 142] width 134 height 23
type input "3"
drag, startPoint x: 312, startPoint y: 190, endPoint x: 331, endPoint y: 200, distance: 22.0
click at [312, 190] on input "00:30" at bounding box center [256, 185] width 134 height 23
click at [357, 219] on span at bounding box center [359, 215] width 8 height 11
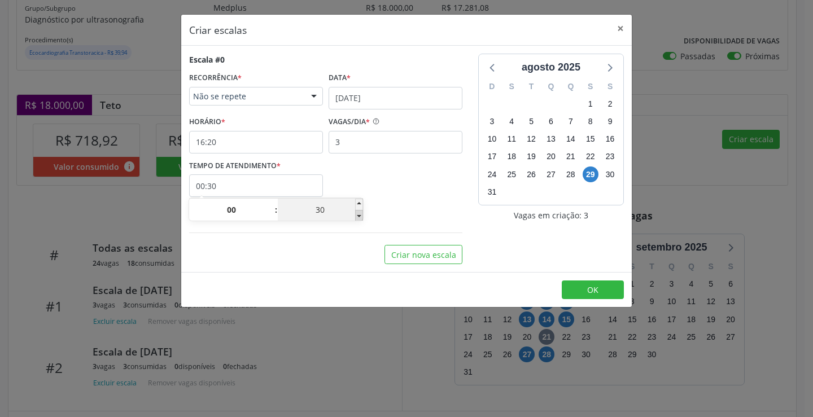
type input "00:25"
type input "25"
click at [357, 219] on span at bounding box center [359, 215] width 8 height 11
type input "00:20"
type input "20"
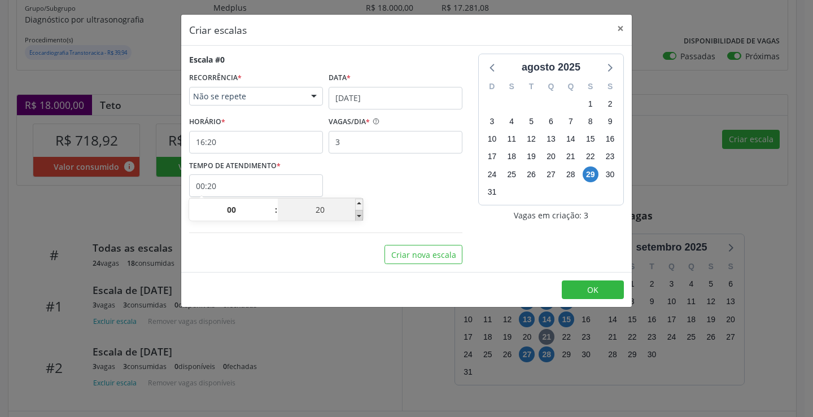
click at [357, 219] on span at bounding box center [359, 215] width 8 height 11
type input "00:15"
type input "15"
click at [359, 204] on span at bounding box center [359, 204] width 8 height 11
type input "00:20"
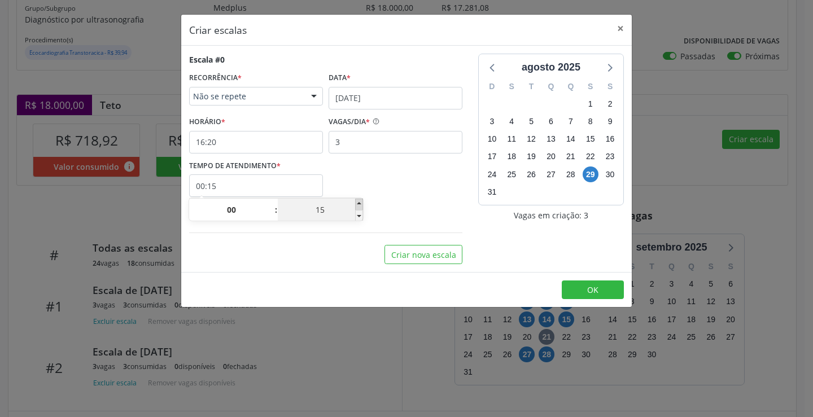
type input "20"
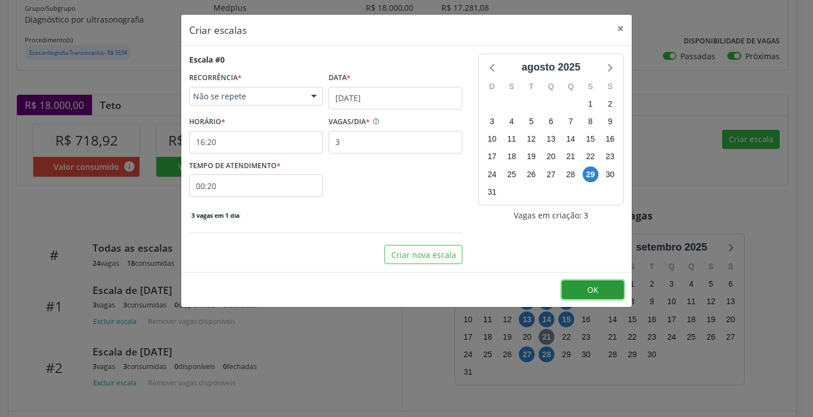
click at [585, 286] on button "OK" at bounding box center [593, 290] width 62 height 19
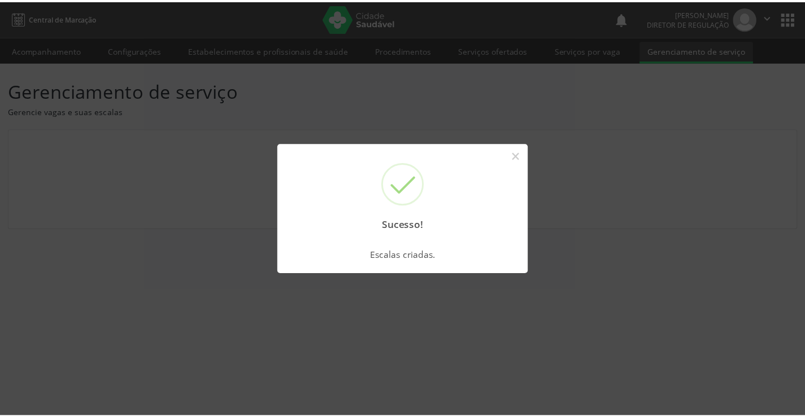
scroll to position [0, 0]
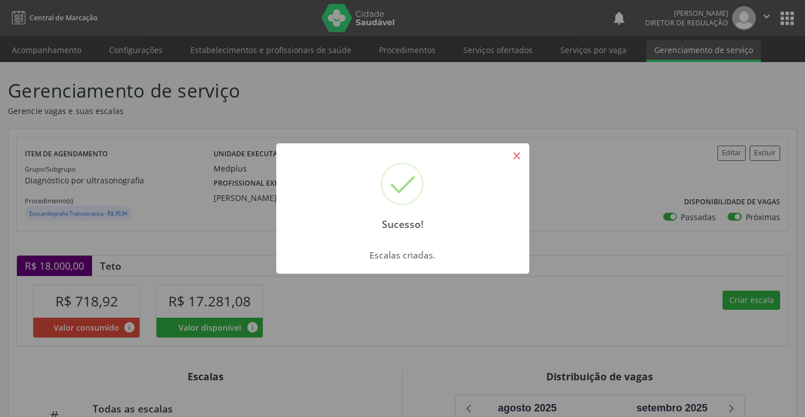
click at [518, 161] on button "×" at bounding box center [516, 155] width 19 height 19
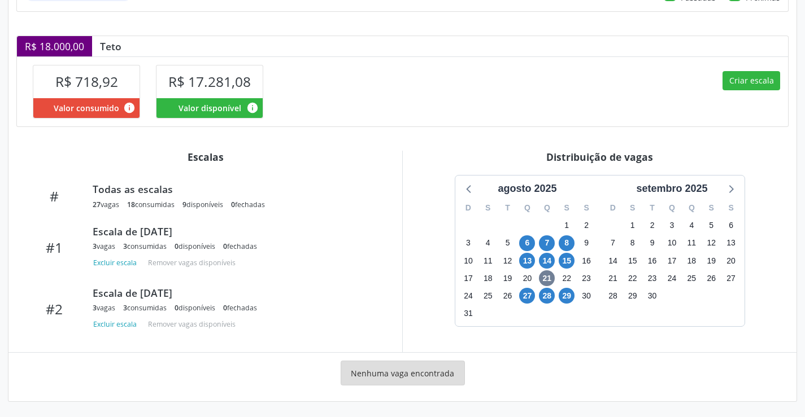
scroll to position [220, 0]
